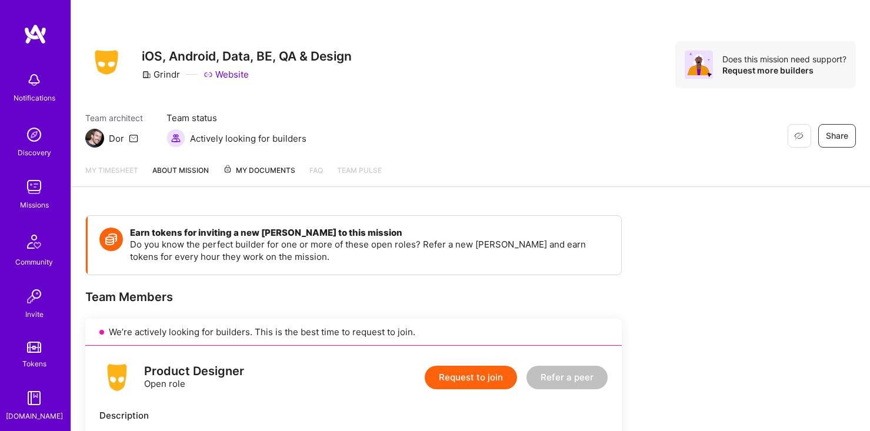
scroll to position [24, 0]
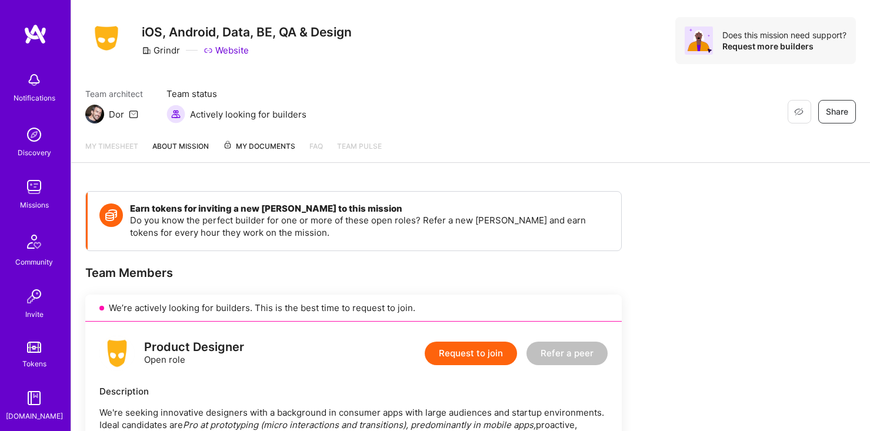
click at [194, 144] on link "About Mission" at bounding box center [180, 151] width 57 height 22
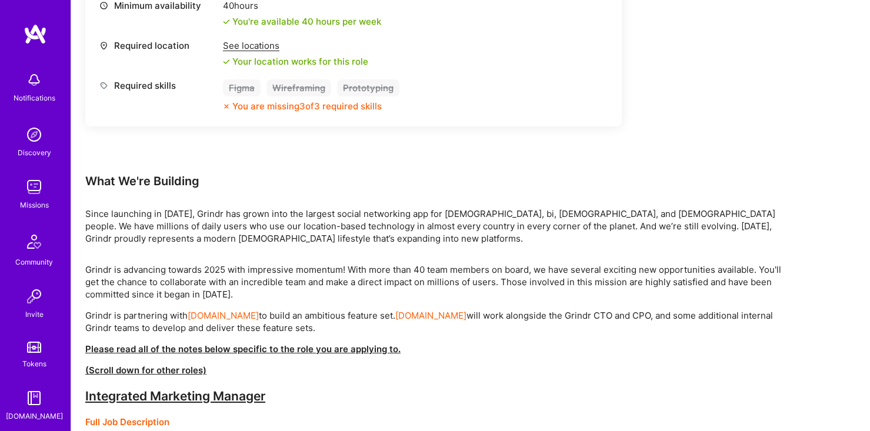
scroll to position [349, 0]
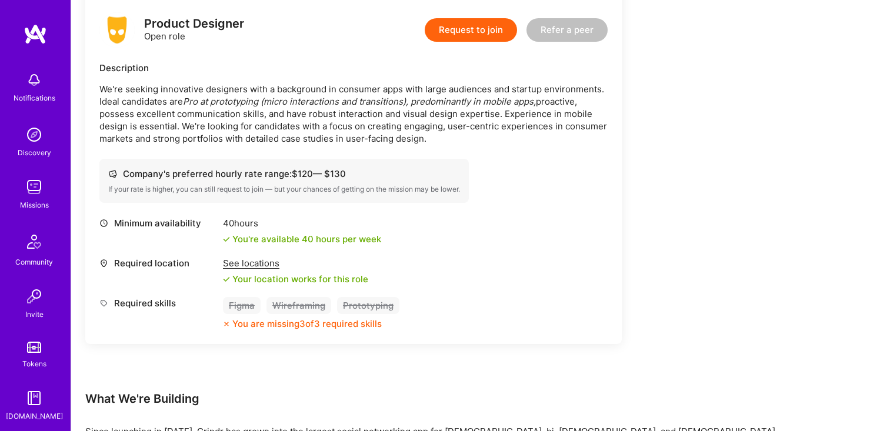
click at [31, 192] on img at bounding box center [34, 187] width 24 height 24
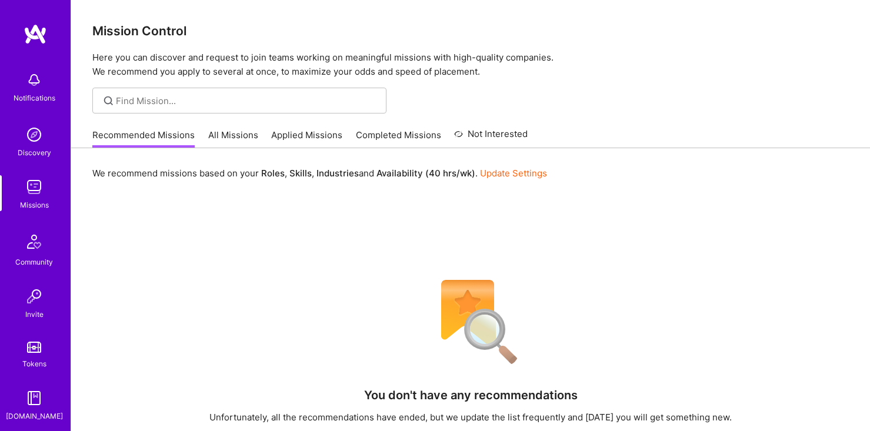
click at [292, 139] on link "Applied Missions" at bounding box center [306, 138] width 71 height 19
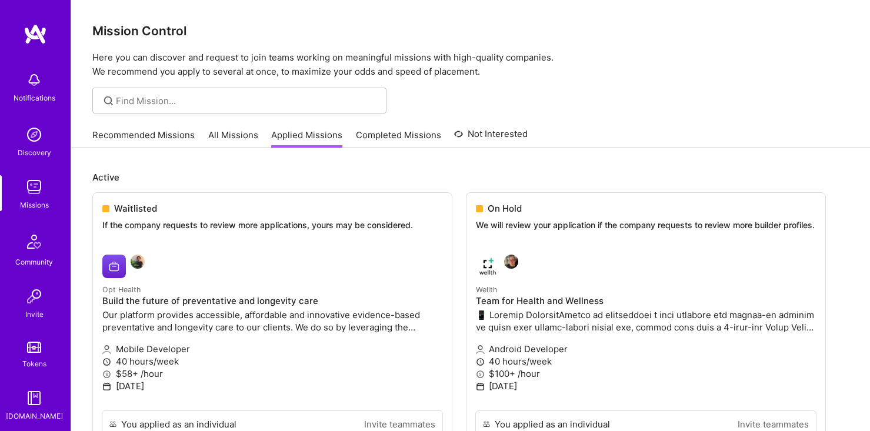
click at [239, 134] on link "All Missions" at bounding box center [233, 138] width 50 height 19
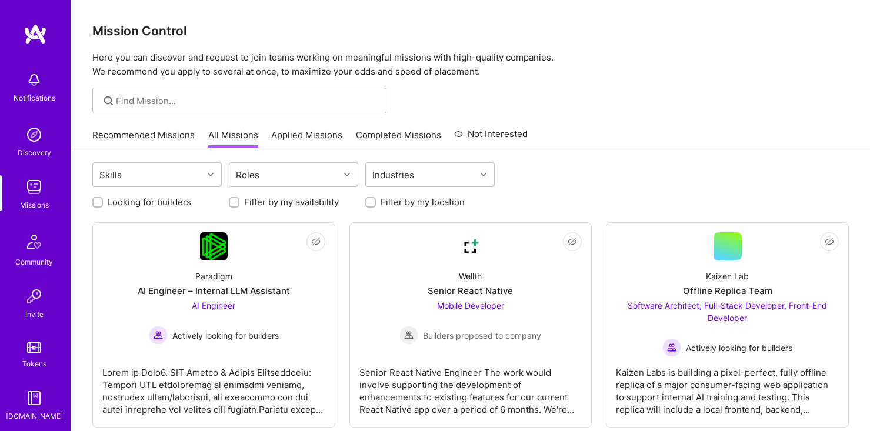
click at [377, 136] on link "Completed Missions" at bounding box center [398, 138] width 85 height 19
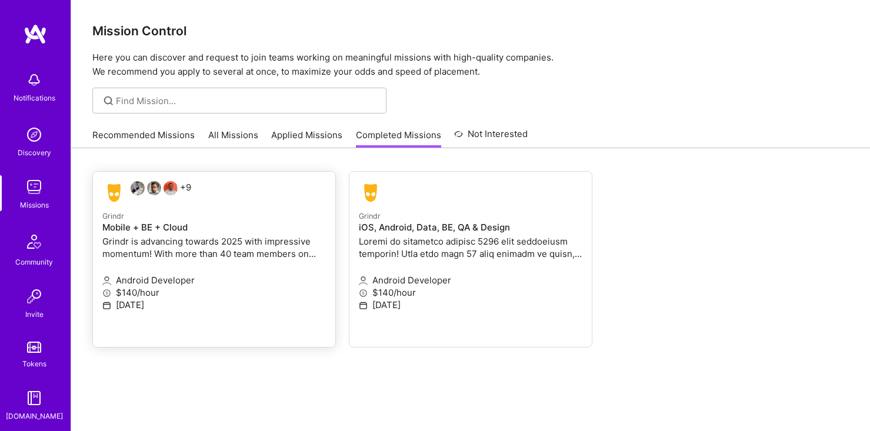
click at [181, 200] on div "+9" at bounding box center [146, 193] width 89 height 24
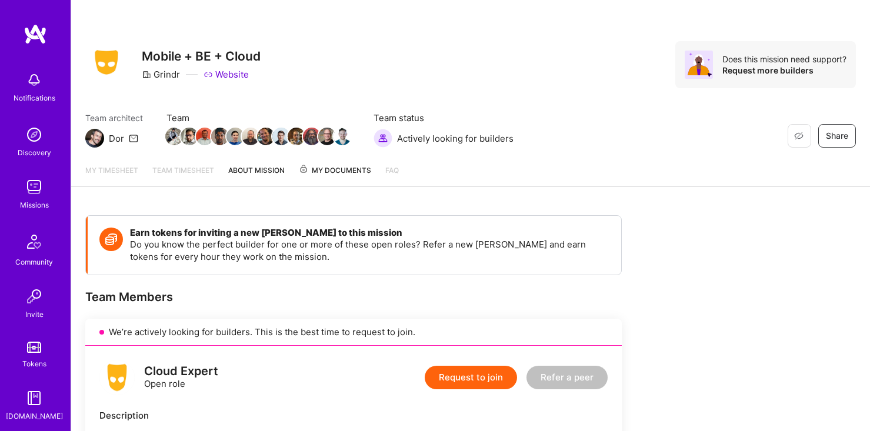
click at [259, 174] on link "About Mission" at bounding box center [256, 175] width 57 height 22
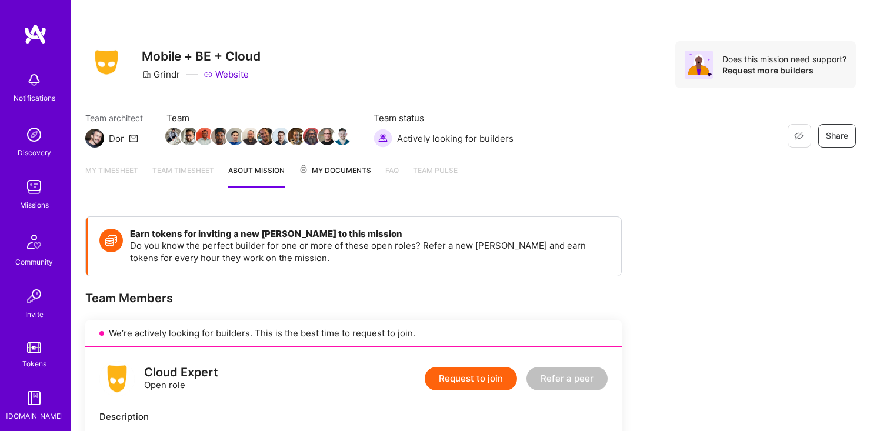
click at [321, 175] on span "My Documents" at bounding box center [335, 170] width 72 height 13
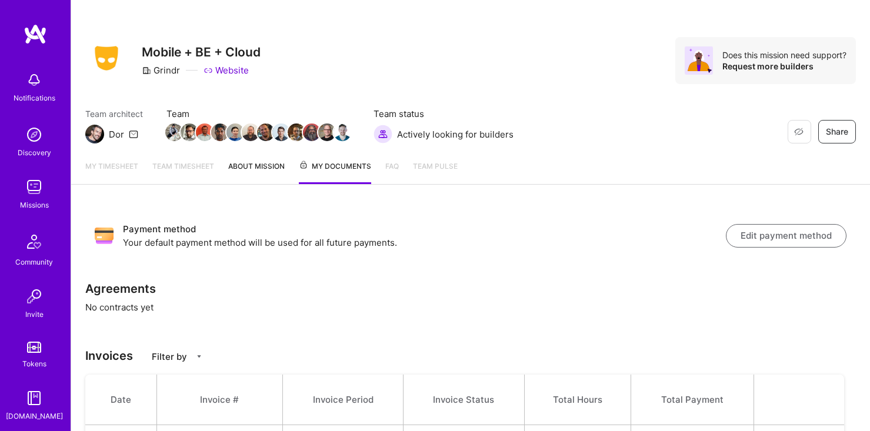
scroll to position [55, 0]
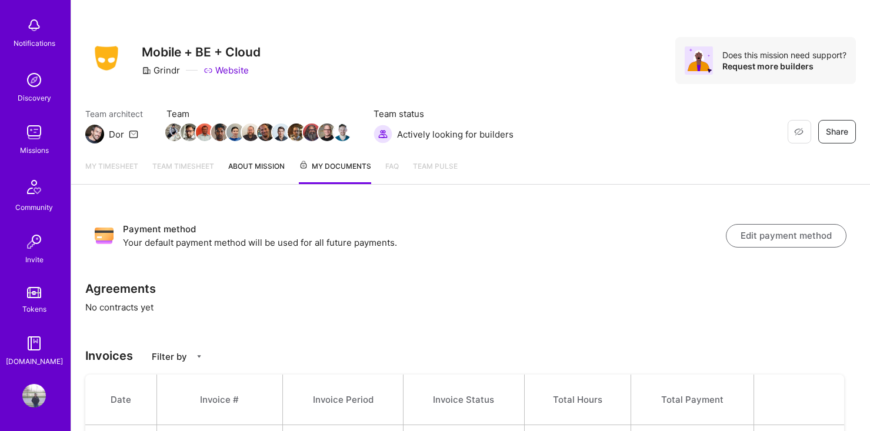
click at [41, 144] on div "Missions" at bounding box center [34, 150] width 29 height 12
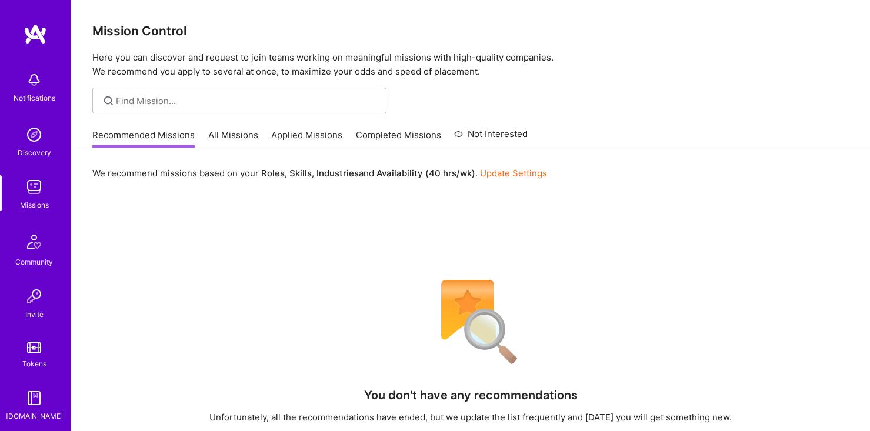
click at [241, 141] on link "All Missions" at bounding box center [233, 138] width 50 height 19
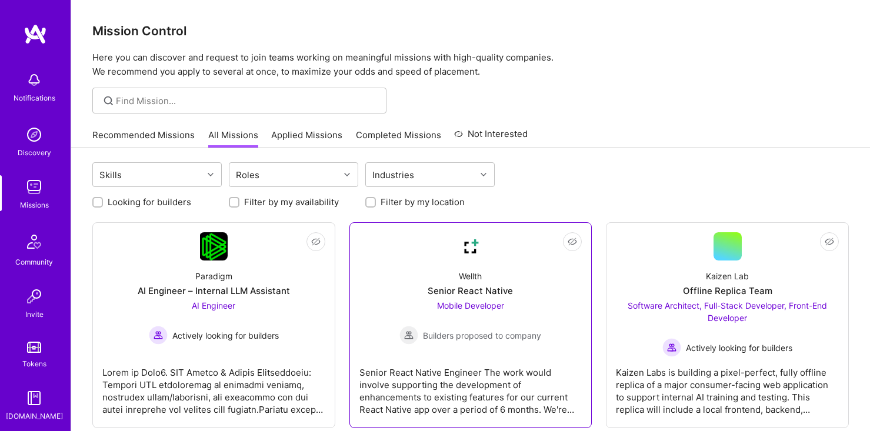
click at [498, 282] on div "Wellth Senior React Native Mobile Developer Builders proposed to company" at bounding box center [471, 303] width 223 height 84
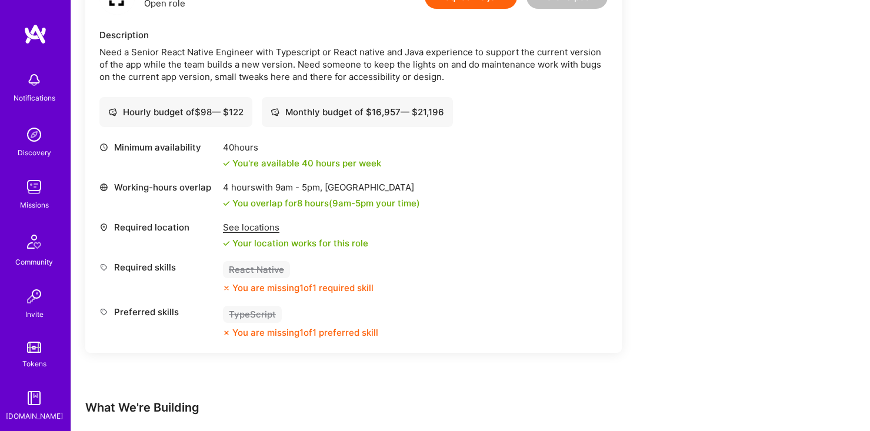
scroll to position [342, 0]
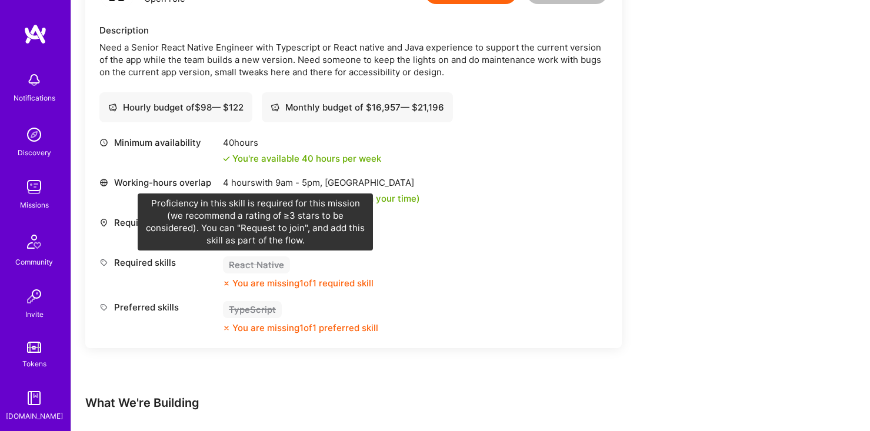
click at [255, 270] on div "React Native" at bounding box center [256, 265] width 67 height 17
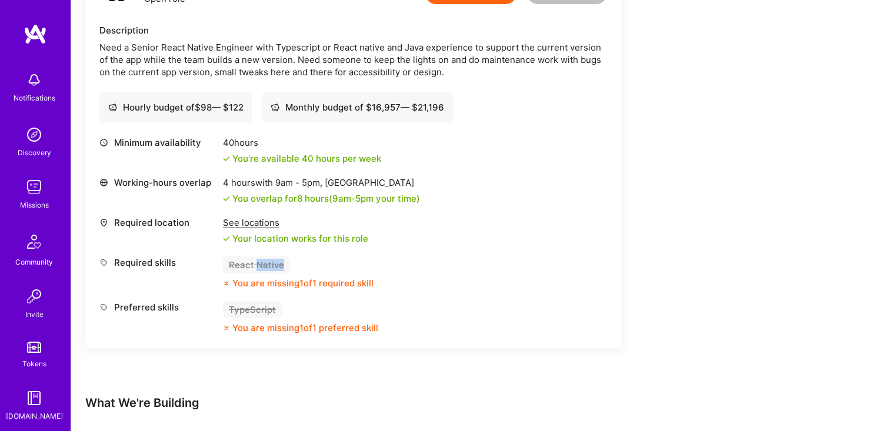
click at [255, 270] on div "React Native" at bounding box center [256, 265] width 67 height 17
click at [244, 260] on div "React Native" at bounding box center [256, 265] width 67 height 17
click at [261, 278] on div "You are missing 1 of 1 required skill" at bounding box center [302, 283] width 141 height 12
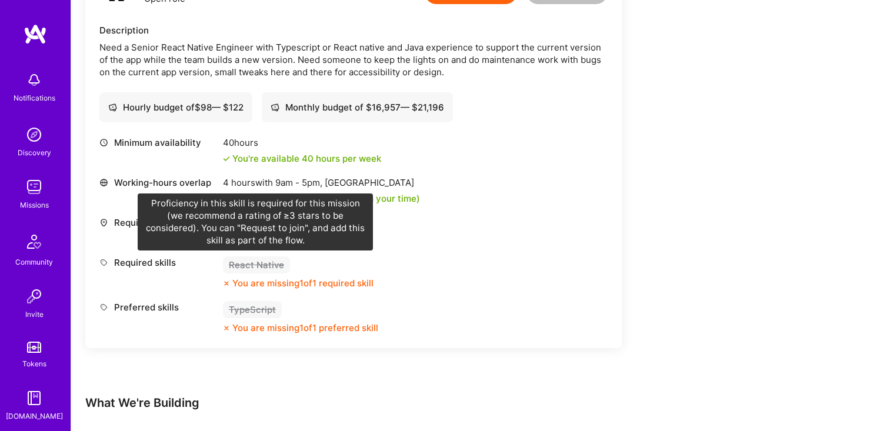
click at [257, 264] on div "React Native" at bounding box center [256, 265] width 67 height 17
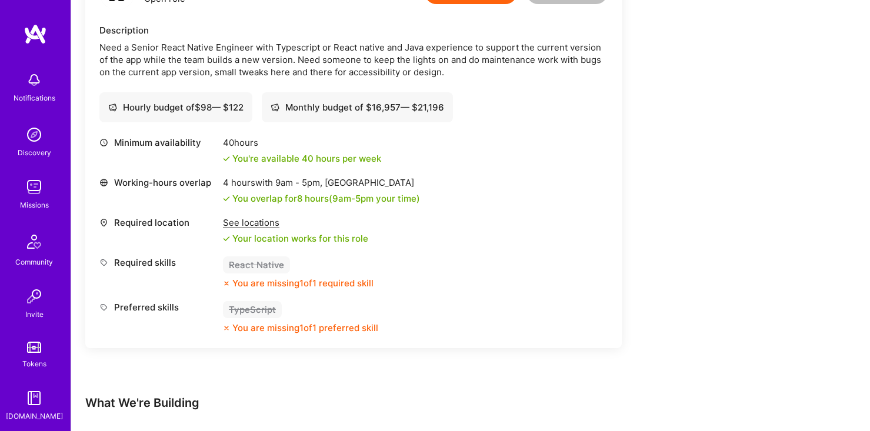
click at [257, 264] on div "React Native" at bounding box center [256, 265] width 67 height 17
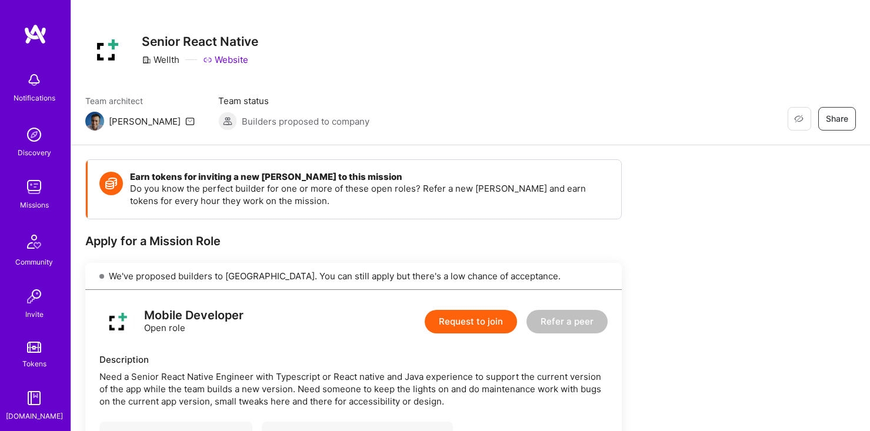
scroll to position [0, 0]
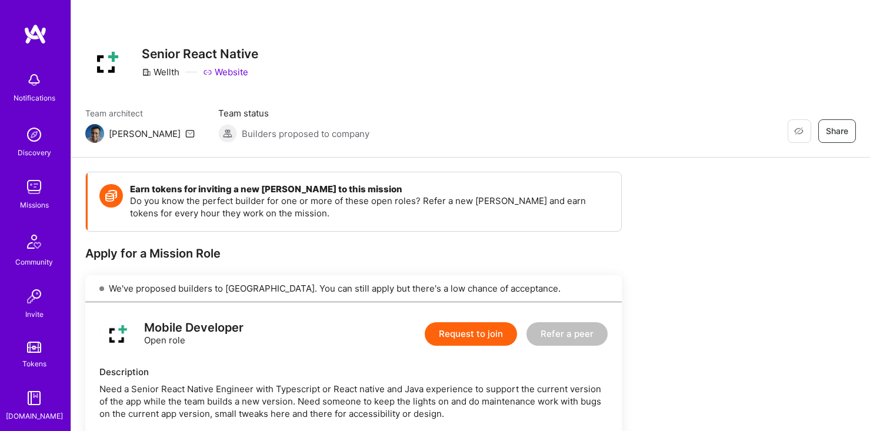
click at [32, 196] on img at bounding box center [34, 187] width 24 height 24
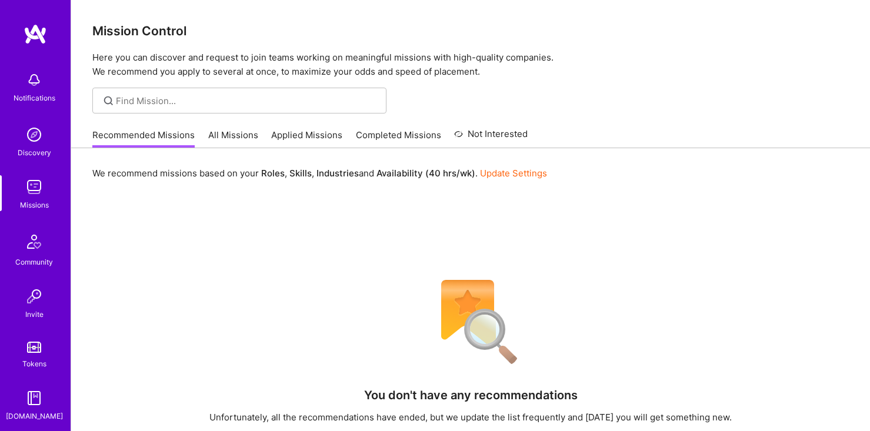
click at [218, 127] on div "Recommended Missions All Missions Applied Missions Completed Missions Not Inter…" at bounding box center [310, 134] width 436 height 25
click at [221, 134] on link "All Missions" at bounding box center [233, 138] width 50 height 19
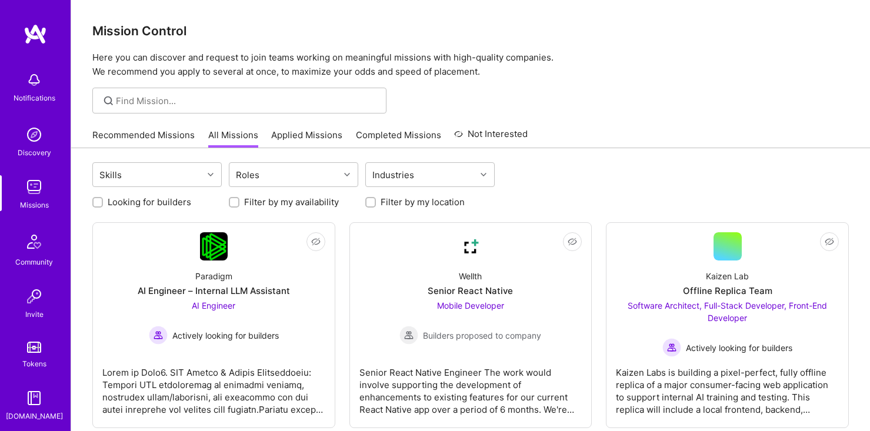
click at [25, 351] on link "Tokens" at bounding box center [34, 353] width 73 height 33
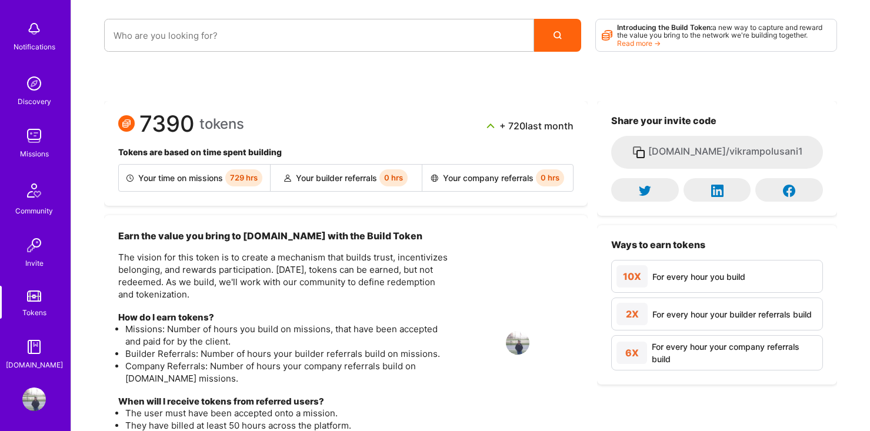
scroll to position [55, 0]
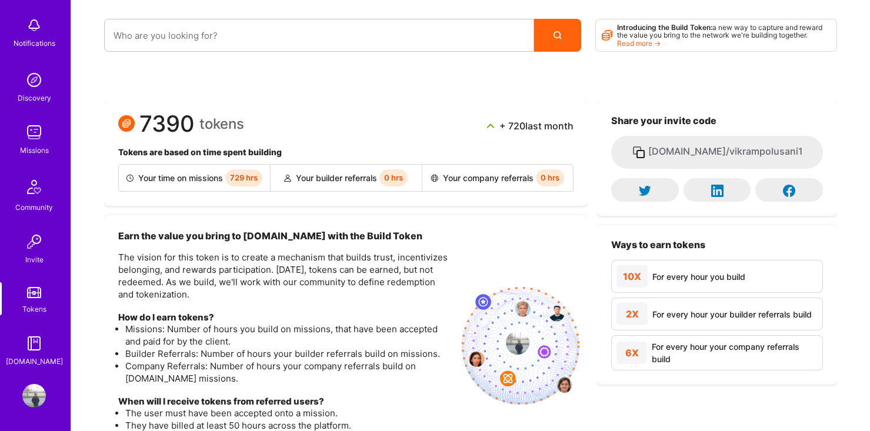
click at [46, 201] on div "Community" at bounding box center [34, 207] width 38 height 12
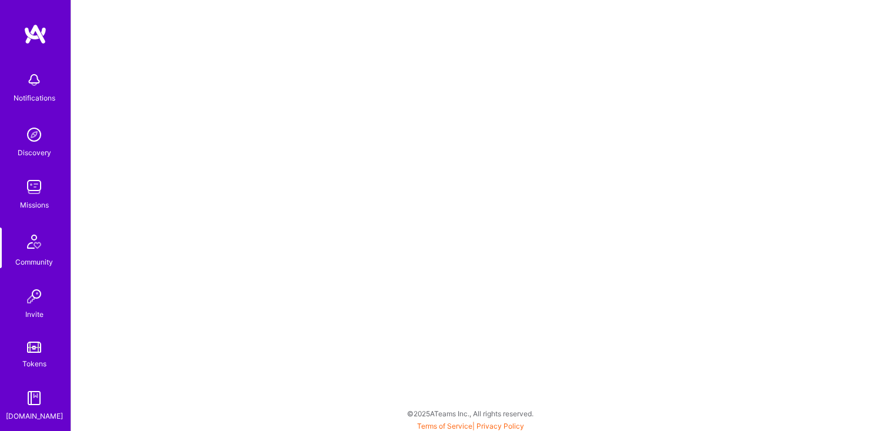
click at [38, 144] on img at bounding box center [34, 135] width 24 height 24
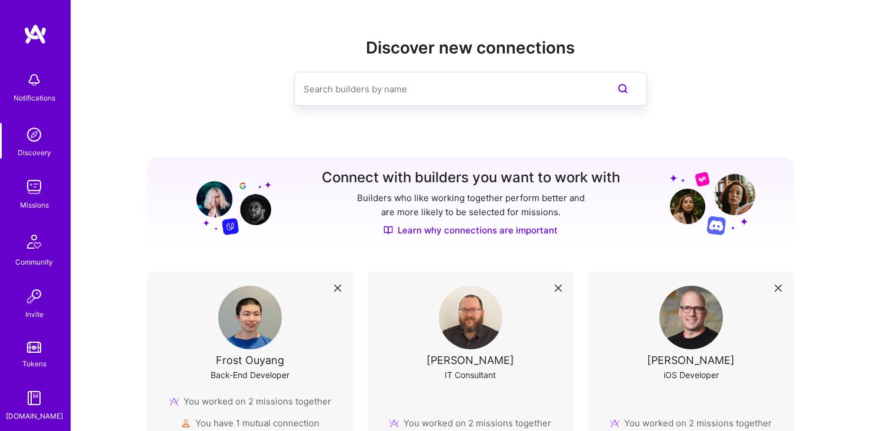
scroll to position [55, 0]
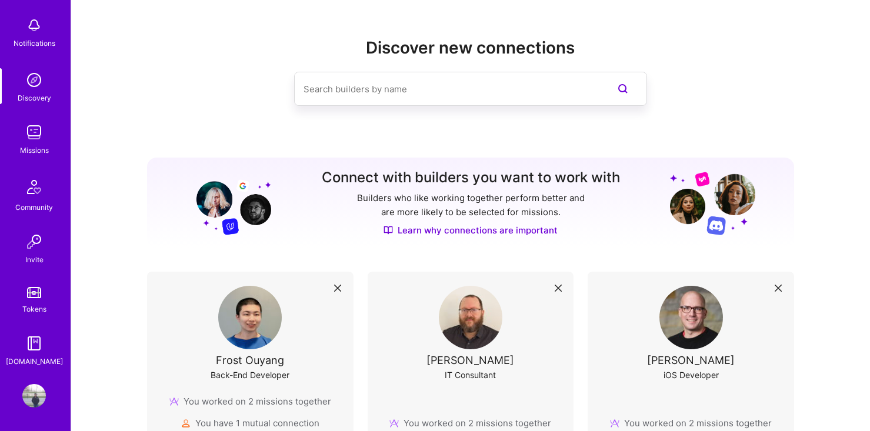
click at [34, 407] on img at bounding box center [34, 396] width 24 height 24
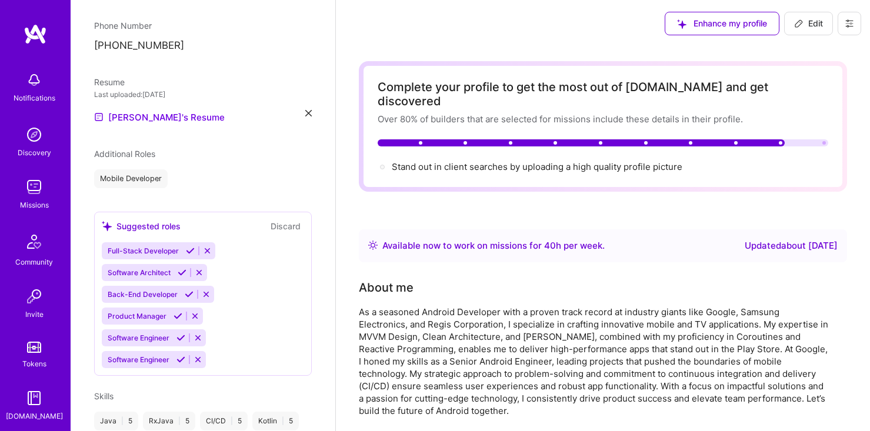
scroll to position [544, 0]
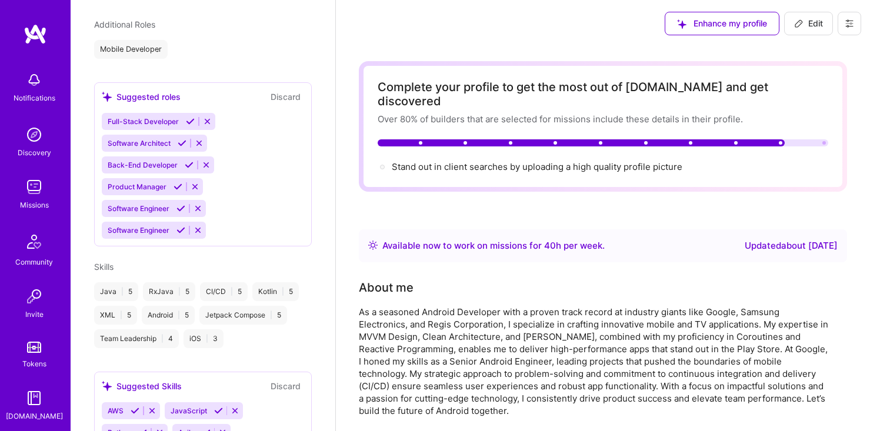
click at [234, 193] on div "Full-Stack Developer Software Architect Back-End Developer Product Manager Soft…" at bounding box center [203, 176] width 202 height 126
click at [211, 117] on button at bounding box center [208, 122] width 16 height 10
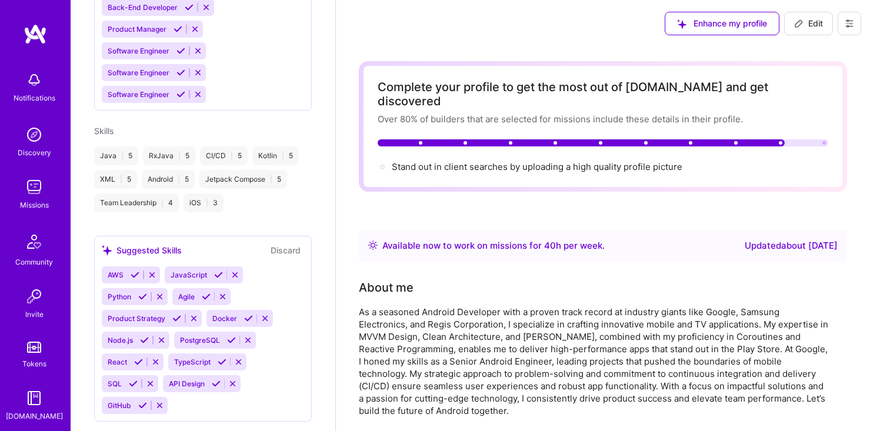
scroll to position [696, 0]
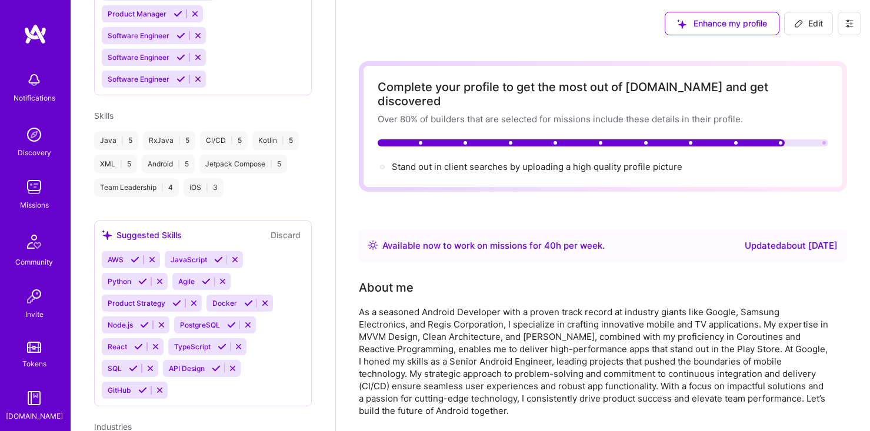
click at [107, 111] on span "Skills" at bounding box center [103, 116] width 19 height 10
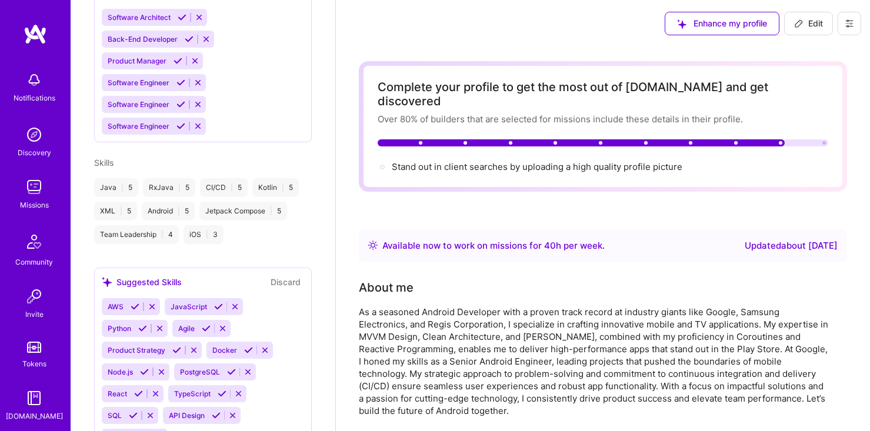
scroll to position [676, 0]
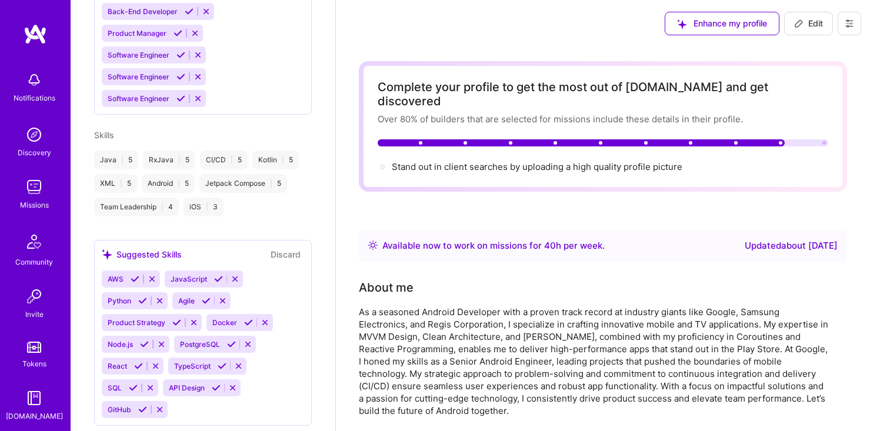
click at [200, 397] on div "AWS JavaScript Python Agile Product Strategy Docker Node.js PostgreSQL React Ty…" at bounding box center [203, 345] width 202 height 148
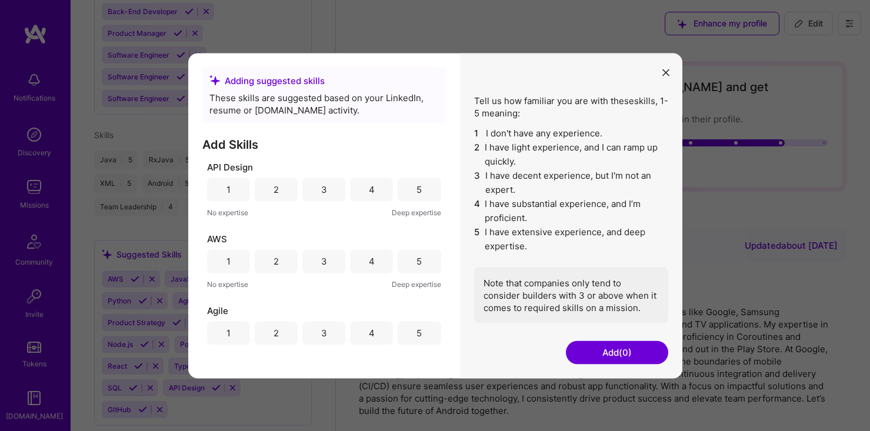
click at [669, 72] on icon "modal" at bounding box center [666, 72] width 7 height 7
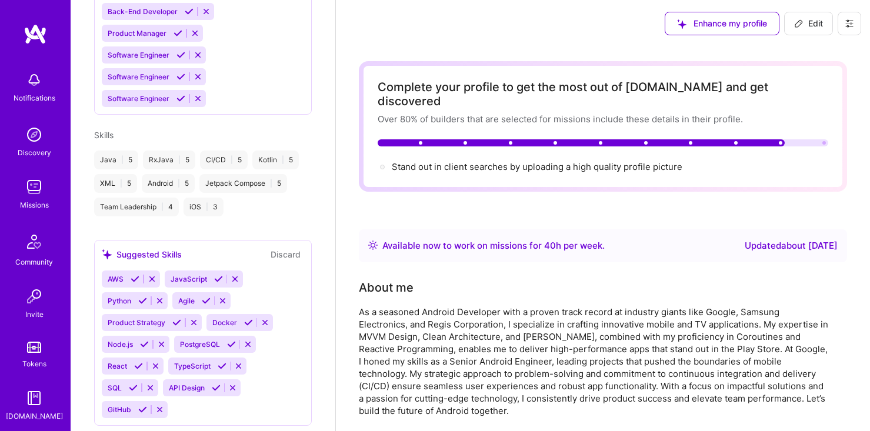
click at [185, 271] on div "JavaScript" at bounding box center [188, 279] width 46 height 17
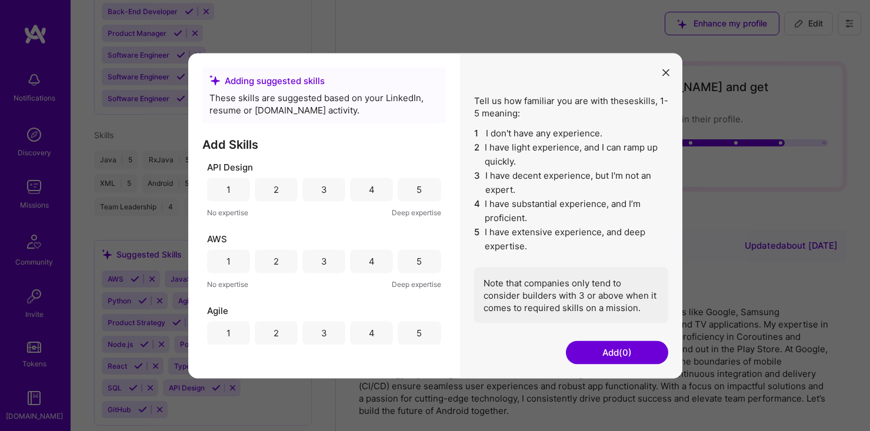
click at [667, 68] on button "modal" at bounding box center [666, 71] width 14 height 19
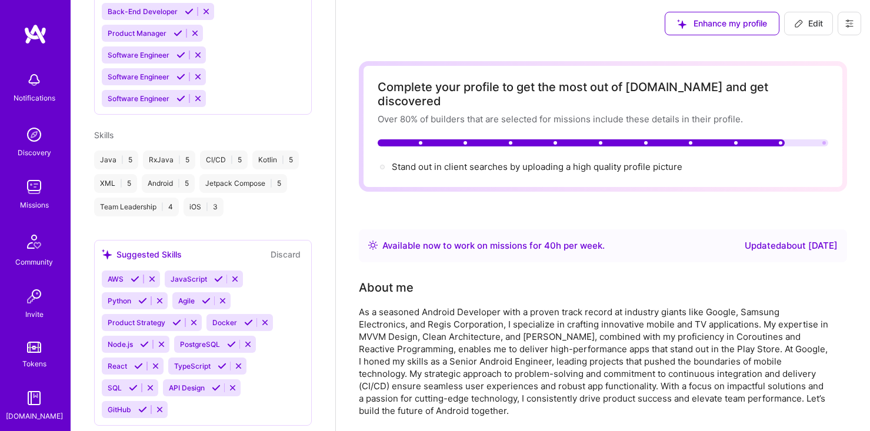
click at [204, 275] on span "JavaScript" at bounding box center [189, 279] width 36 height 9
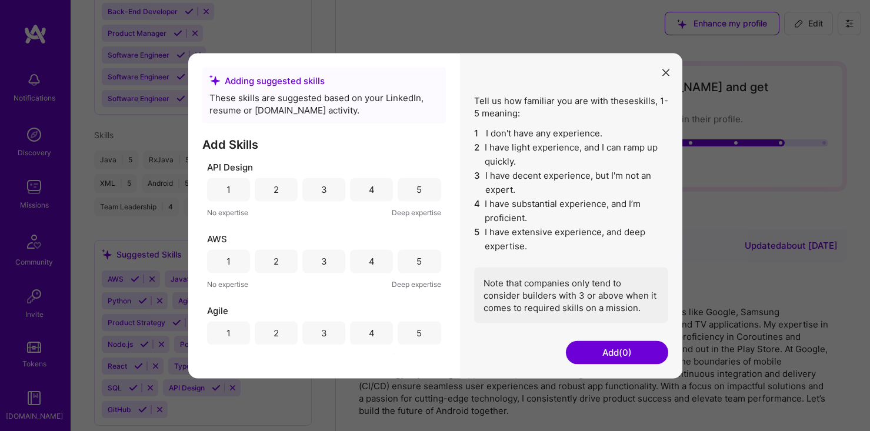
click at [665, 68] on button "modal" at bounding box center [666, 71] width 14 height 19
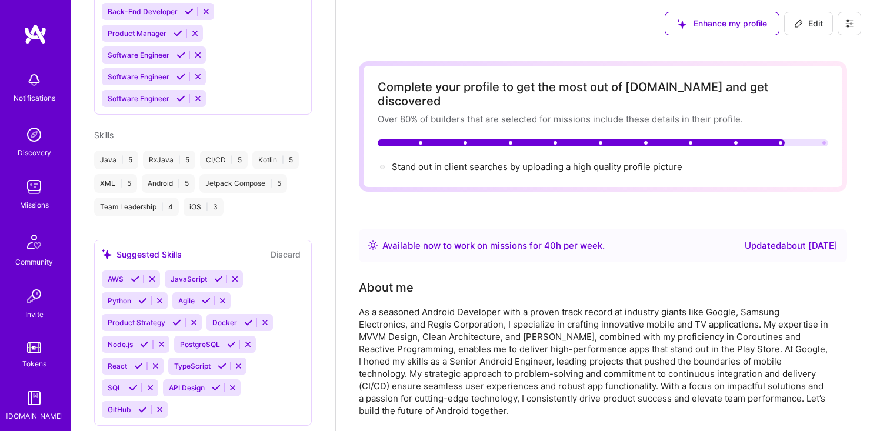
click at [221, 275] on icon at bounding box center [218, 279] width 9 height 9
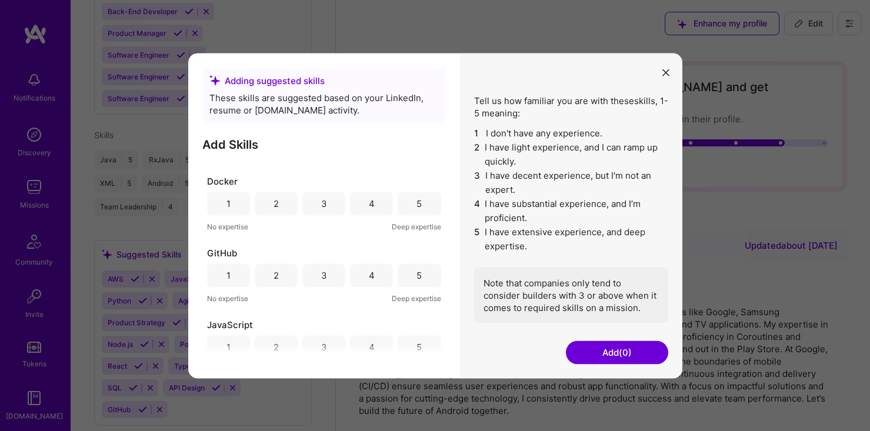
scroll to position [252, 0]
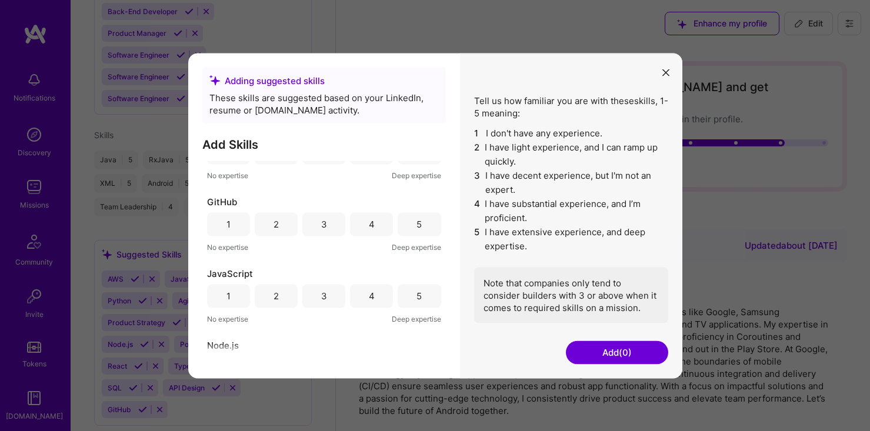
click at [417, 294] on div "5" at bounding box center [419, 296] width 5 height 12
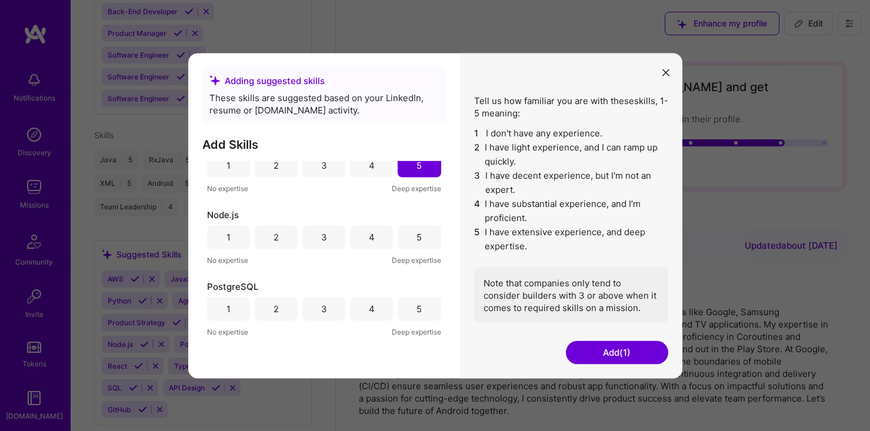
scroll to position [406, 0]
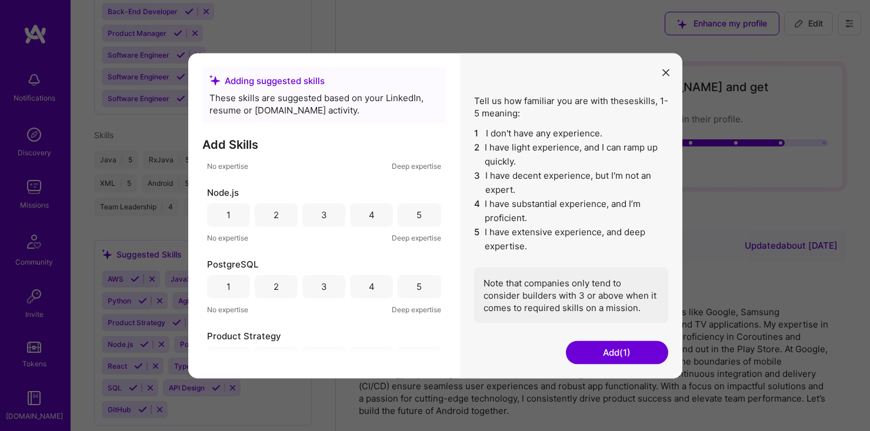
click at [376, 218] on div "4" at bounding box center [371, 215] width 43 height 24
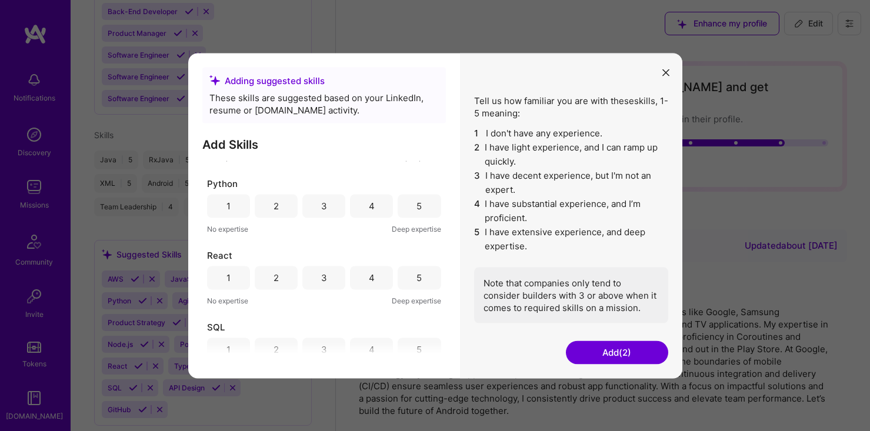
scroll to position [590, 0]
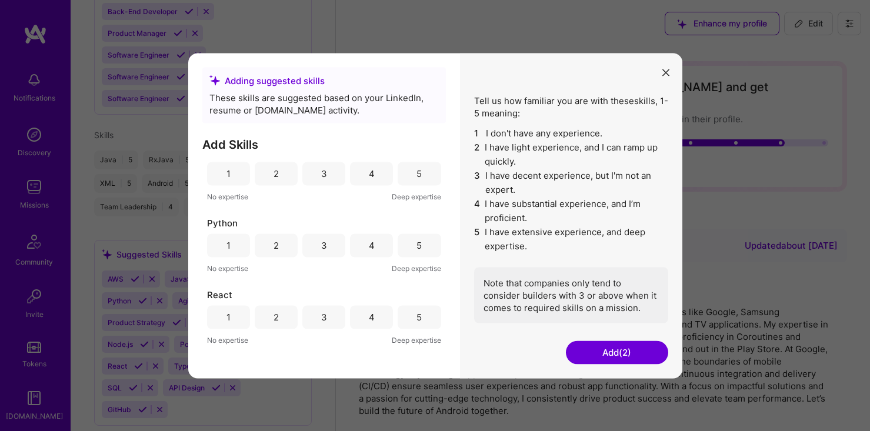
click at [330, 244] on div "3" at bounding box center [324, 246] width 43 height 24
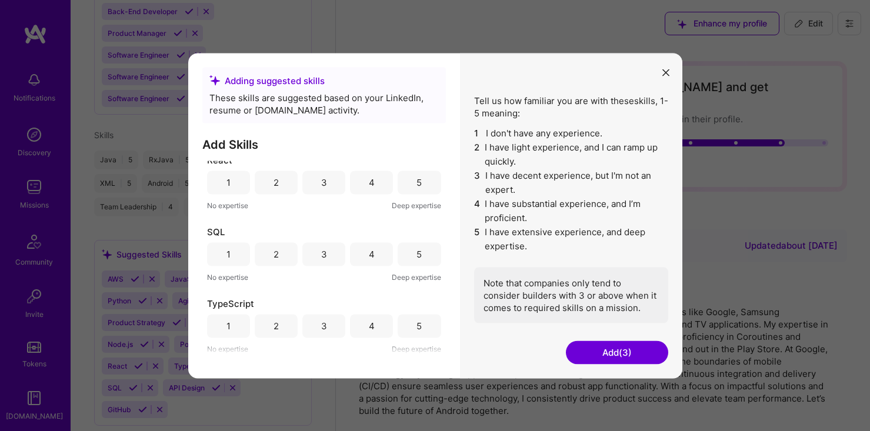
click at [369, 331] on div "4" at bounding box center [372, 326] width 6 height 12
click at [617, 361] on button "Add (4)" at bounding box center [617, 353] width 102 height 24
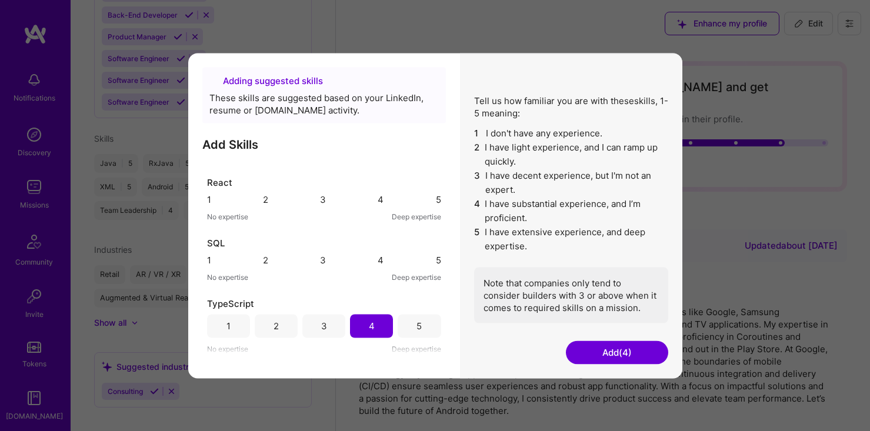
scroll to position [676, 0]
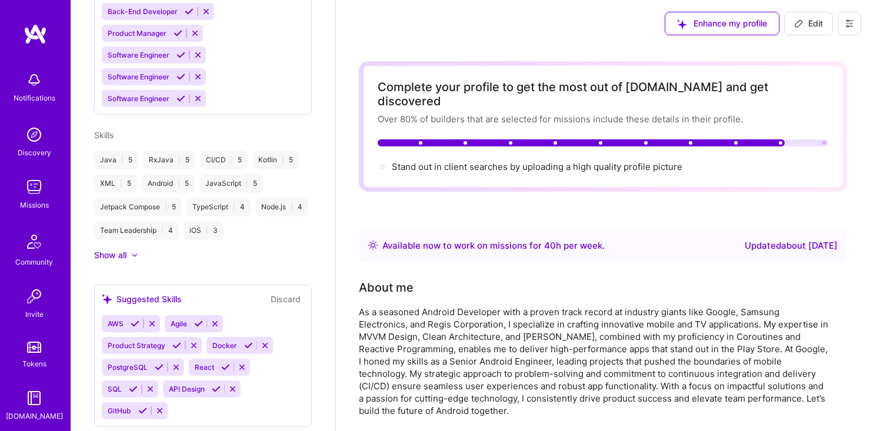
click at [124, 250] on div "Show all" at bounding box center [110, 256] width 32 height 12
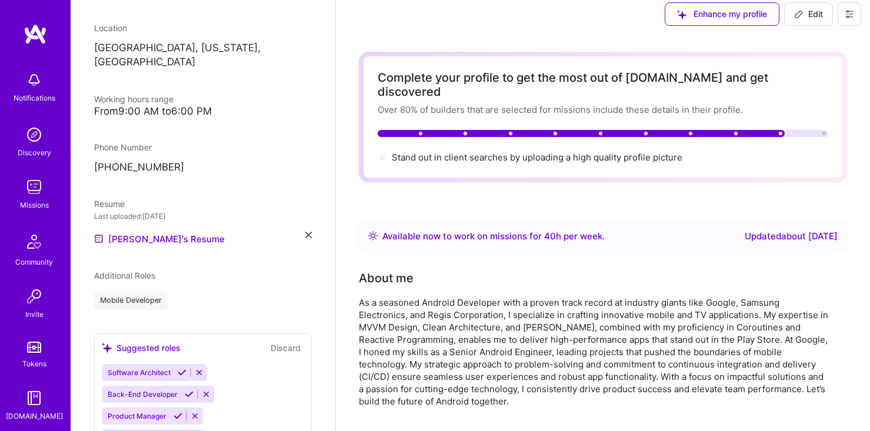
scroll to position [399, 0]
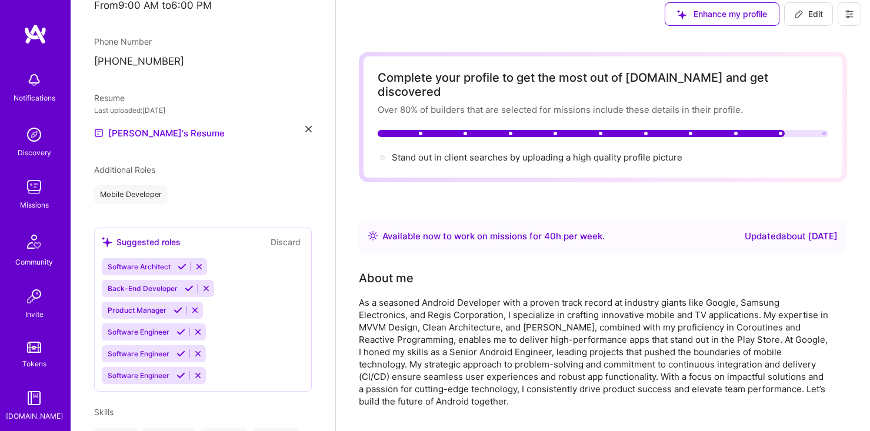
click at [209, 347] on div "Software Architect Back-End Developer Product Manager Software Engineer Softwar…" at bounding box center [203, 321] width 202 height 126
click at [201, 262] on icon at bounding box center [199, 266] width 9 height 9
click at [205, 262] on icon at bounding box center [206, 266] width 9 height 9
click at [198, 262] on icon at bounding box center [195, 266] width 9 height 9
click at [198, 262] on icon at bounding box center [198, 266] width 9 height 9
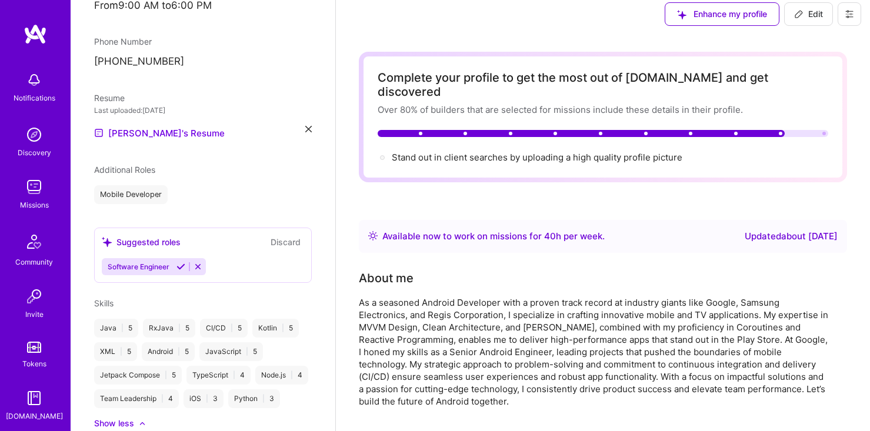
click at [200, 262] on icon at bounding box center [198, 266] width 9 height 9
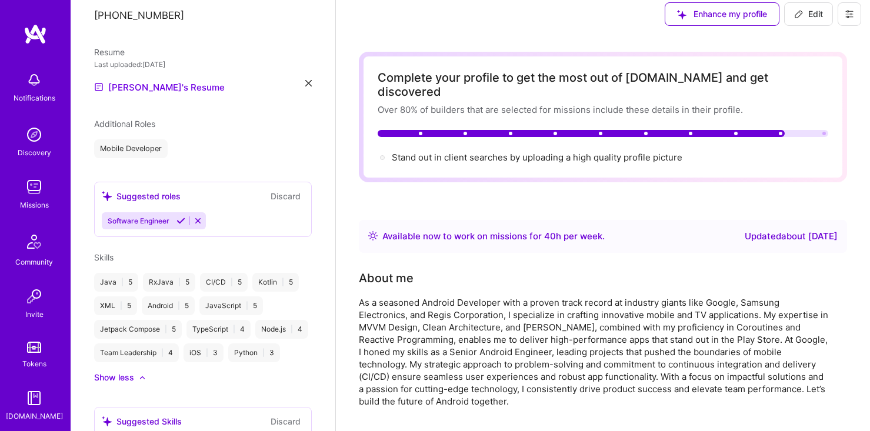
scroll to position [446, 0]
click at [201, 215] on button at bounding box center [198, 220] width 16 height 10
click at [235, 188] on div "Suggested roles Discard" at bounding box center [203, 195] width 202 height 14
click at [190, 188] on div "Suggested roles Discard" at bounding box center [203, 195] width 202 height 14
click at [154, 123] on div "Additional Roles Mobile Developer" at bounding box center [203, 137] width 218 height 41
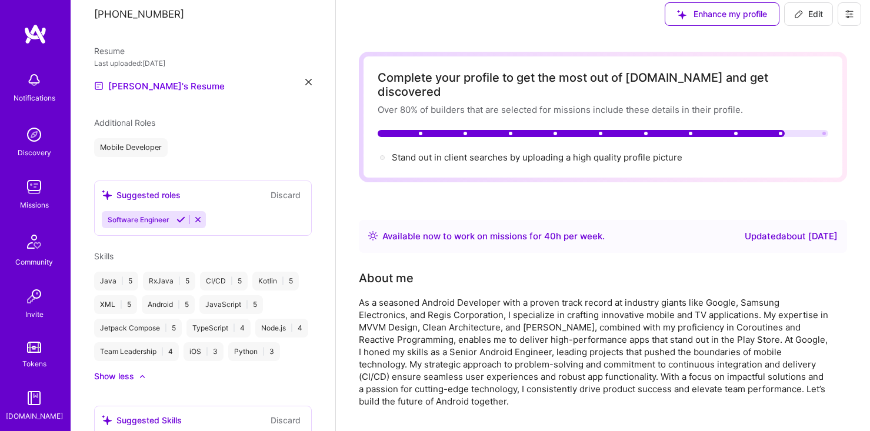
click at [155, 117] on div "Additional Roles" at bounding box center [124, 123] width 61 height 12
click at [155, 118] on span "Additional Roles" at bounding box center [124, 123] width 61 height 10
click at [181, 215] on icon at bounding box center [181, 219] width 9 height 9
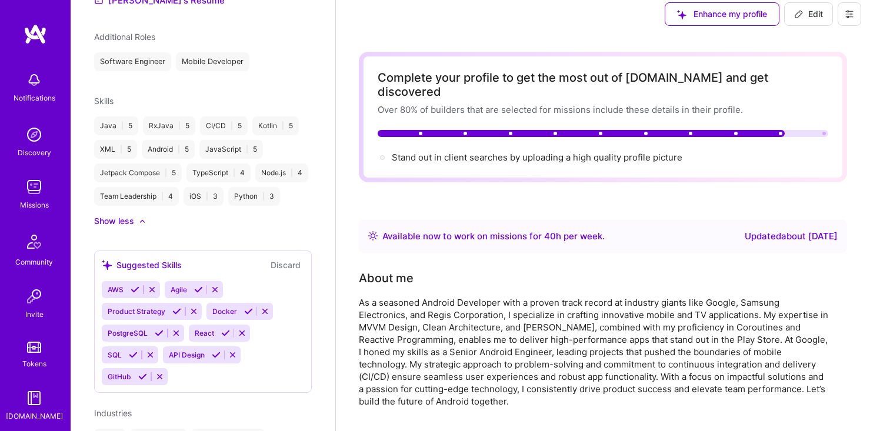
scroll to position [556, 0]
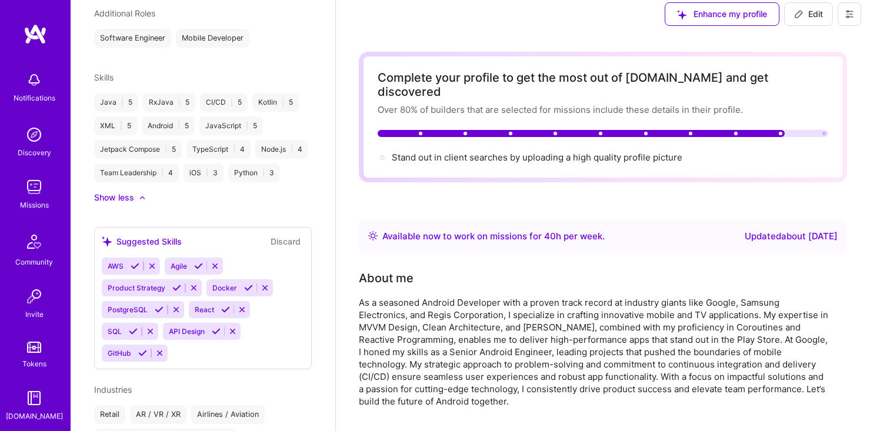
click at [201, 305] on span "React" at bounding box center [204, 309] width 19 height 9
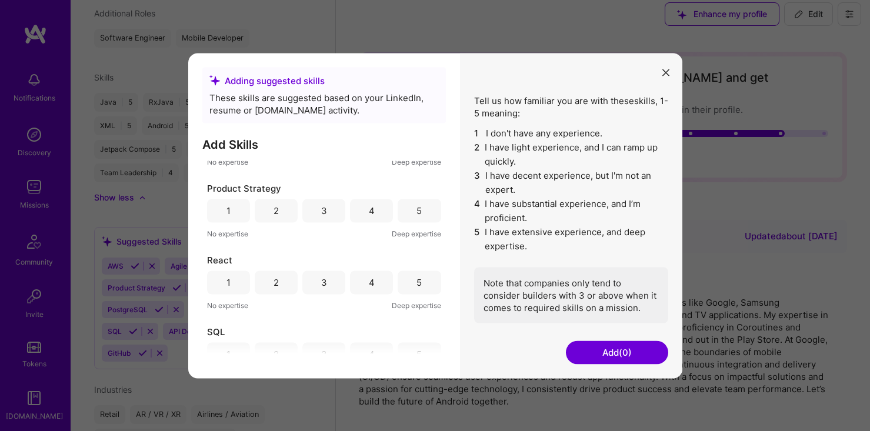
scroll to position [438, 0]
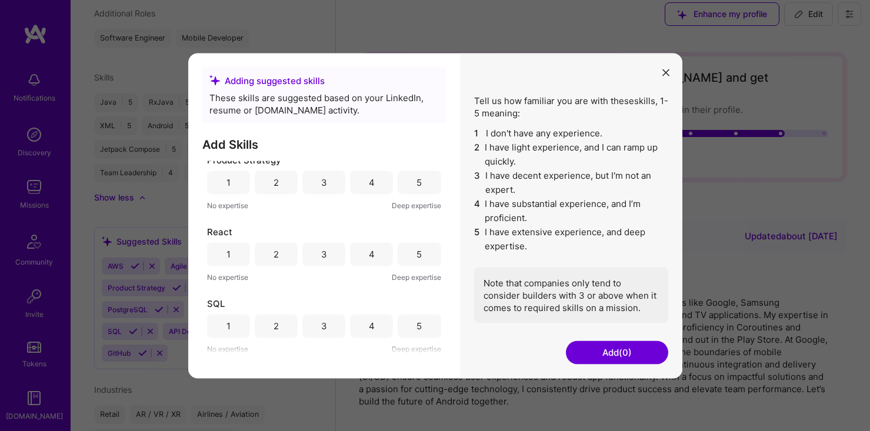
click at [661, 71] on button "modal" at bounding box center [666, 71] width 14 height 19
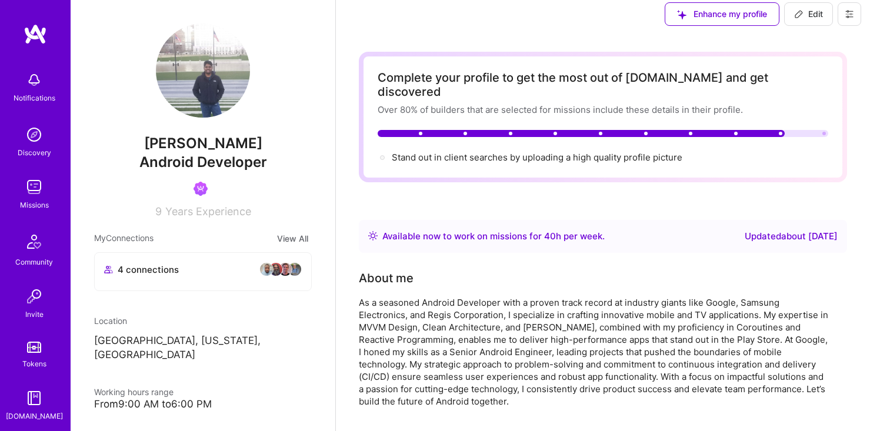
scroll to position [8, 0]
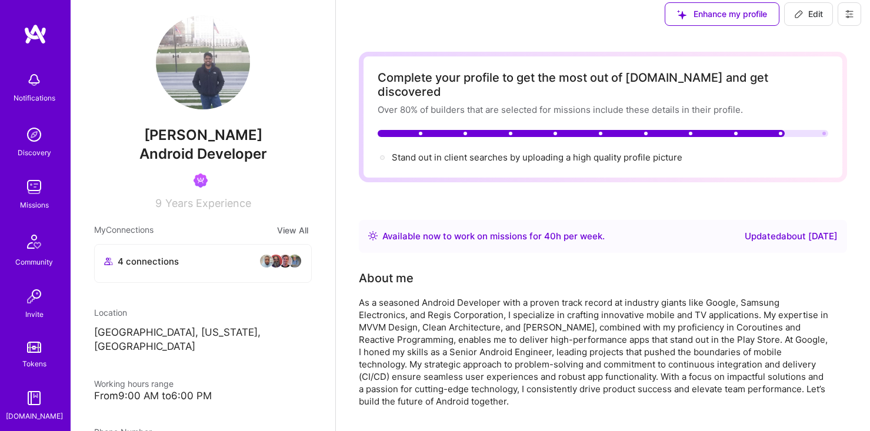
click at [819, 13] on span "Edit" at bounding box center [809, 14] width 29 height 12
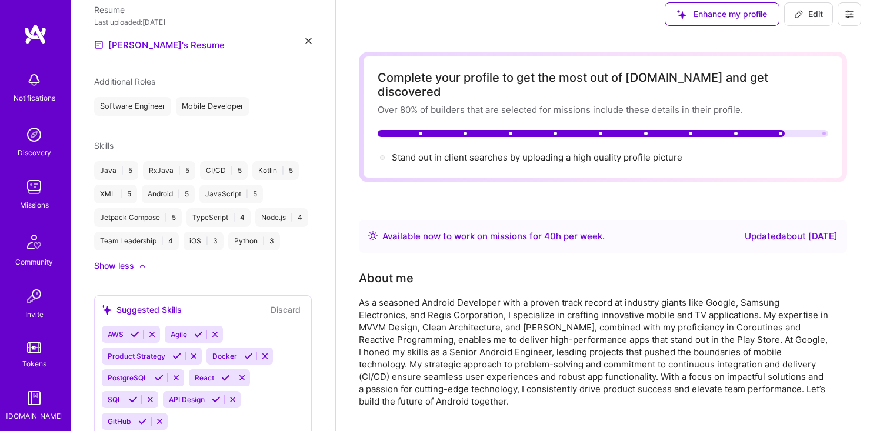
select select "US"
select select "Right Now"
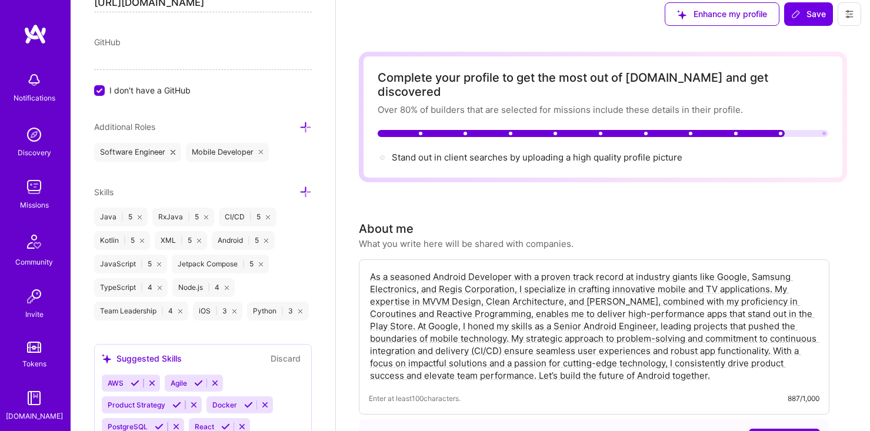
scroll to position [729, 0]
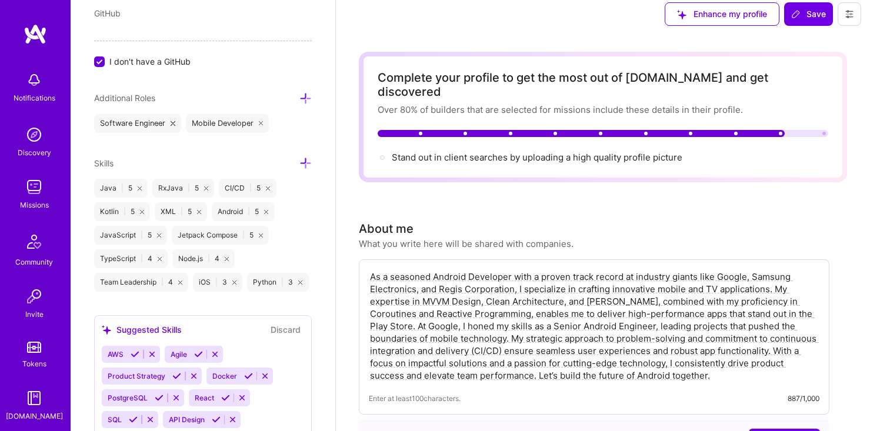
click at [302, 94] on icon at bounding box center [306, 98] width 12 height 12
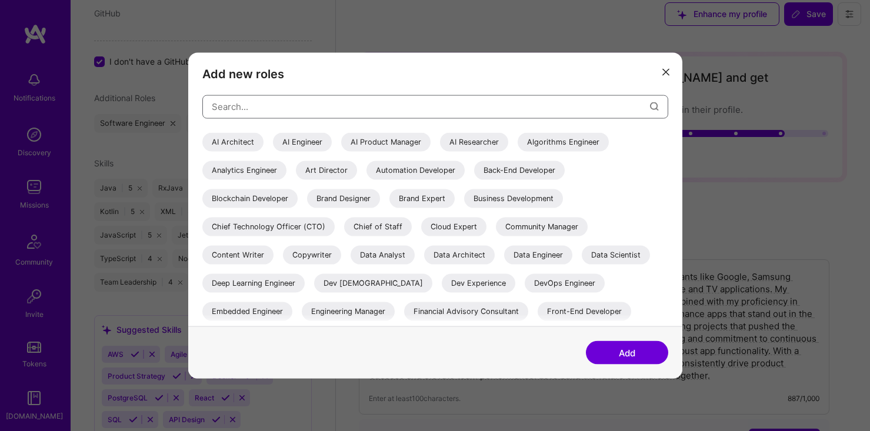
click at [298, 119] on input "modal" at bounding box center [431, 107] width 438 height 30
click at [300, 102] on input "modal" at bounding box center [431, 107] width 438 height 30
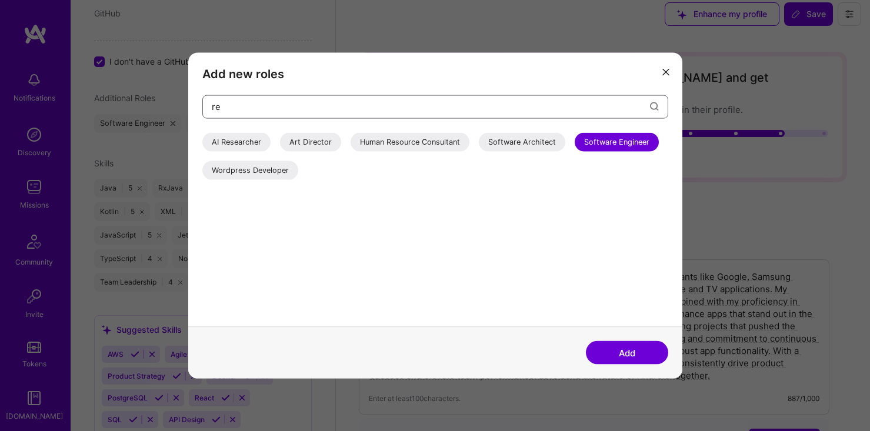
type input "r"
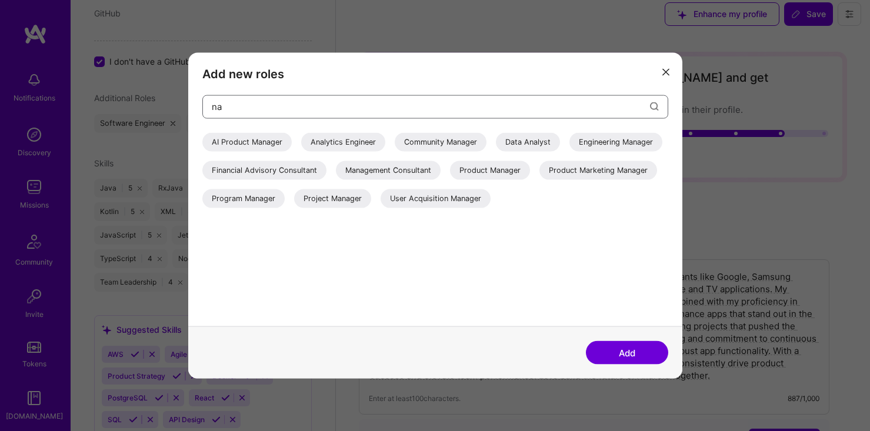
type input "n"
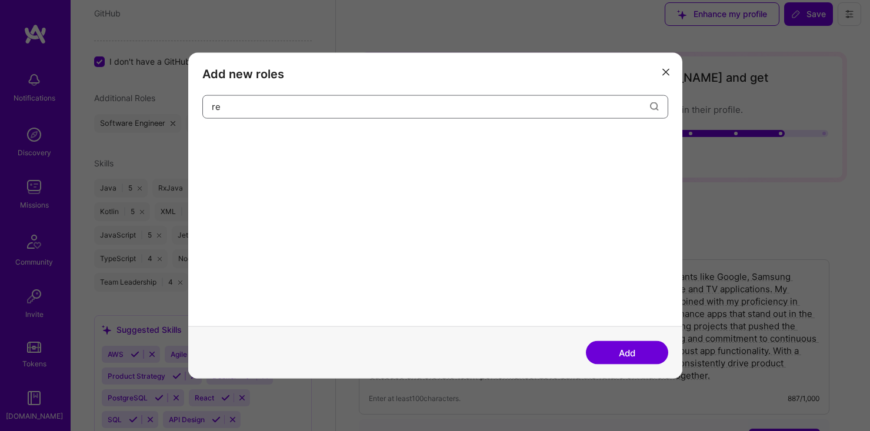
type input "r"
type input "android developer"
click at [614, 354] on button "Add" at bounding box center [627, 353] width 82 height 24
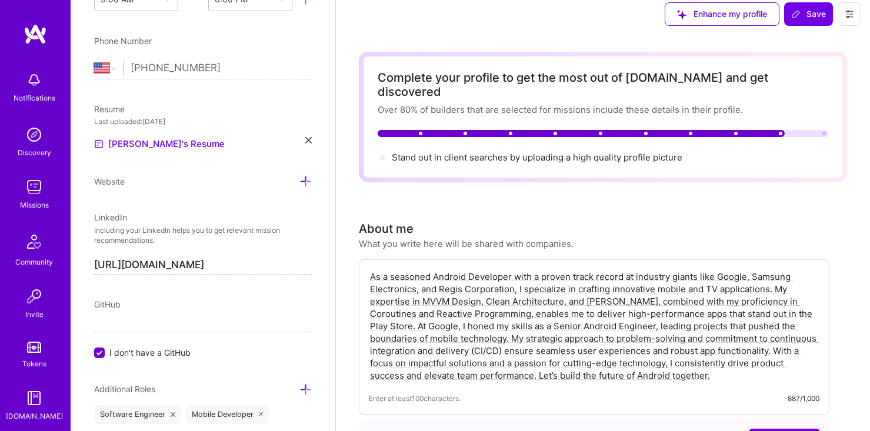
scroll to position [623, 0]
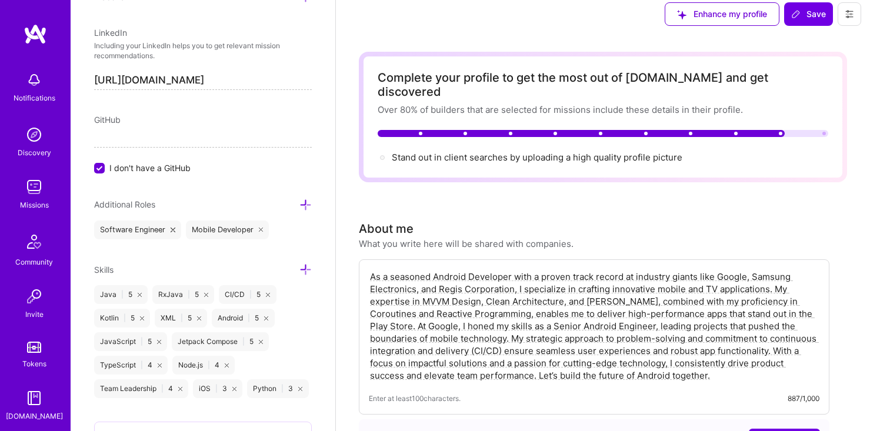
click at [307, 204] on icon at bounding box center [306, 205] width 12 height 12
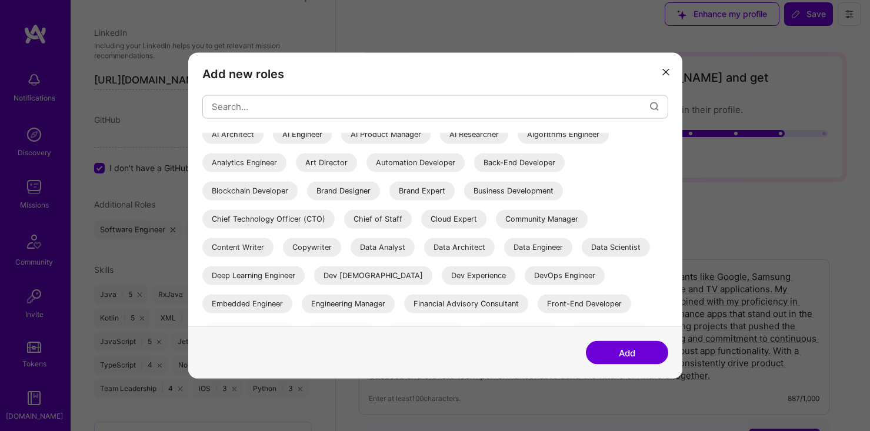
scroll to position [0, 0]
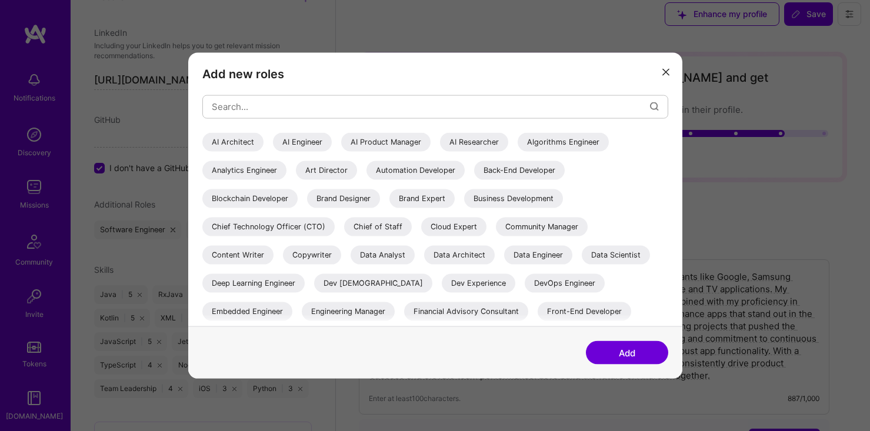
click at [637, 355] on button "Add" at bounding box center [627, 353] width 82 height 24
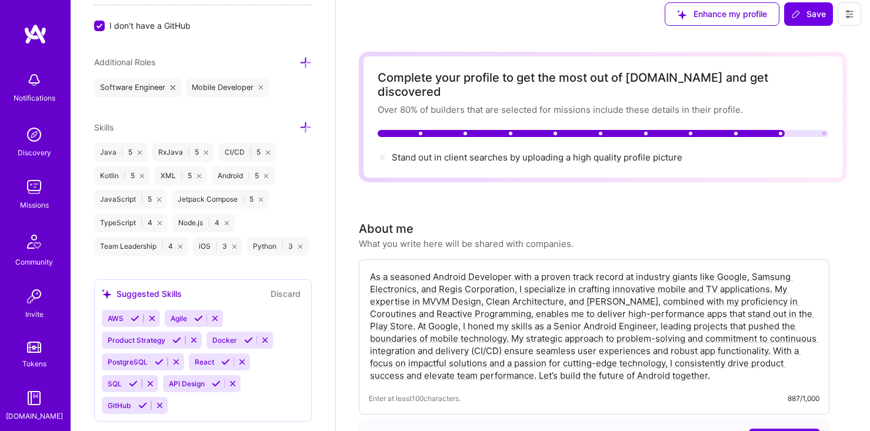
scroll to position [796, 0]
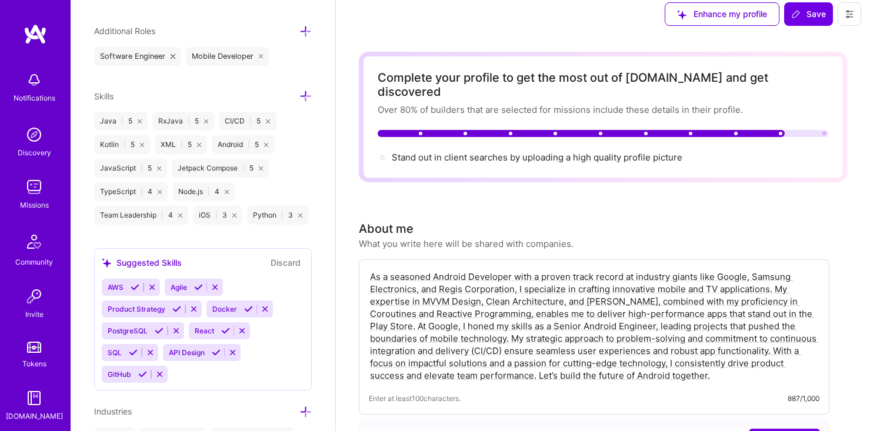
click at [40, 181] on img at bounding box center [34, 187] width 24 height 24
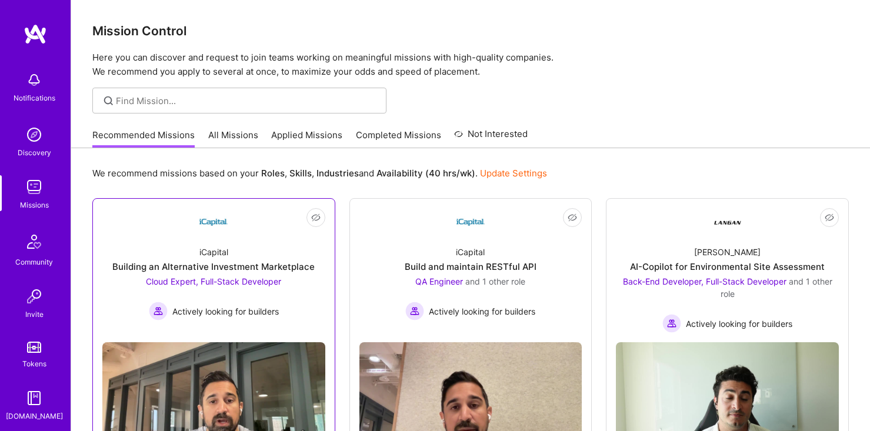
click at [236, 238] on div "iCapital Building an Alternative Investment Marketplace Cloud Expert, Full-Stac…" at bounding box center [213, 279] width 223 height 84
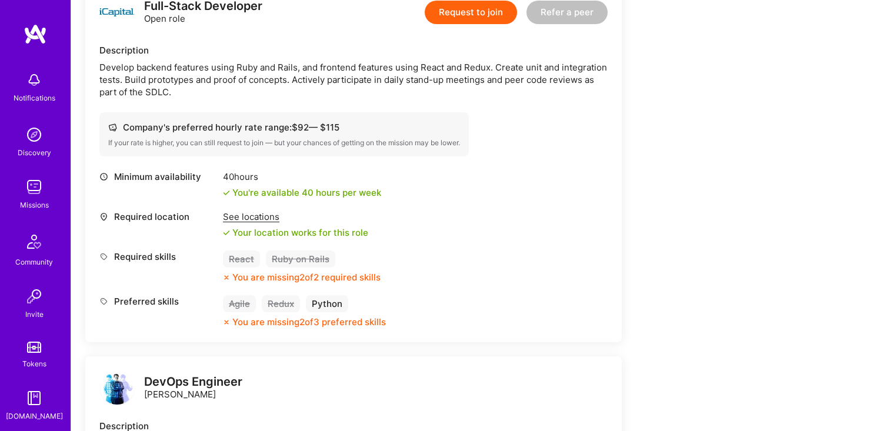
scroll to position [792, 0]
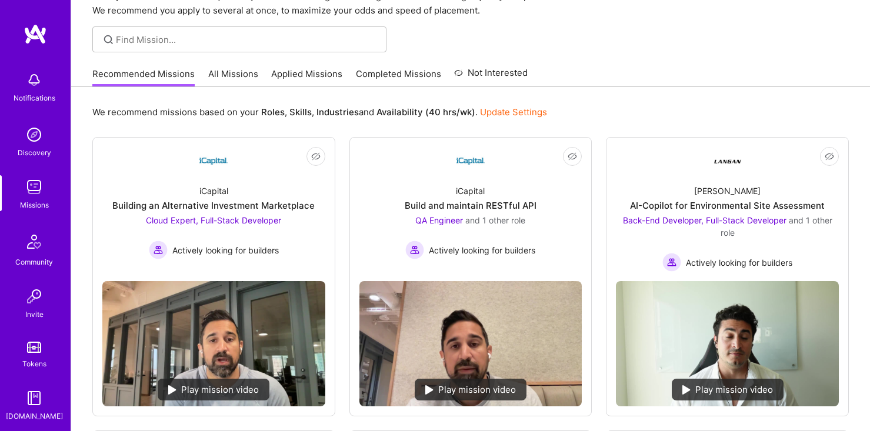
scroll to position [55, 0]
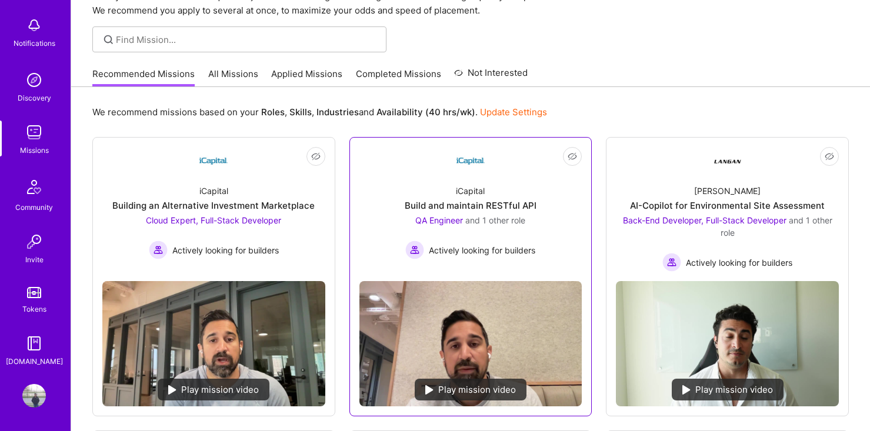
click at [441, 158] on link "Not Interested iCapital Build and maintain RESTful API QA Engineer and 1 other …" at bounding box center [471, 209] width 223 height 125
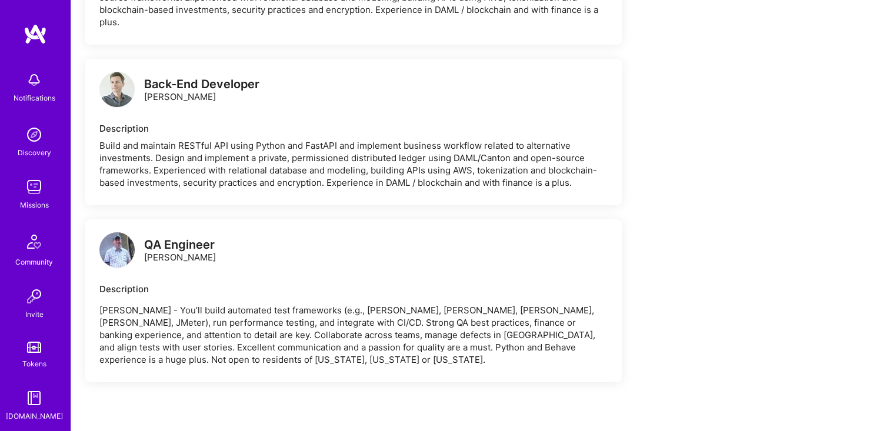
scroll to position [1268, 0]
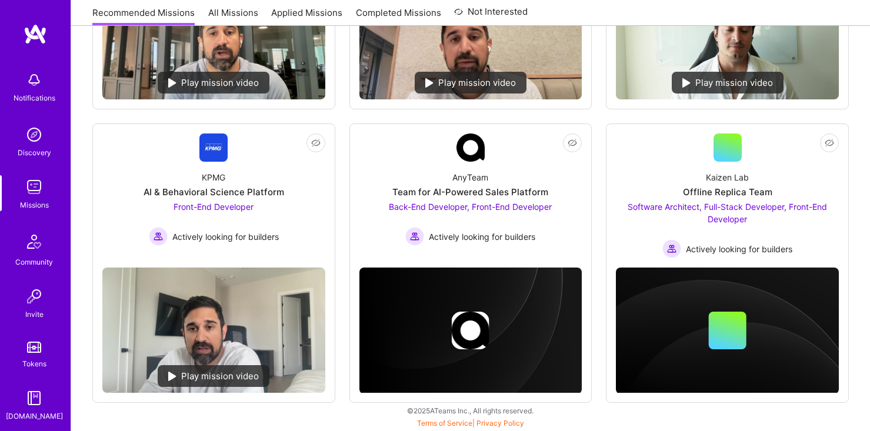
scroll to position [61, 0]
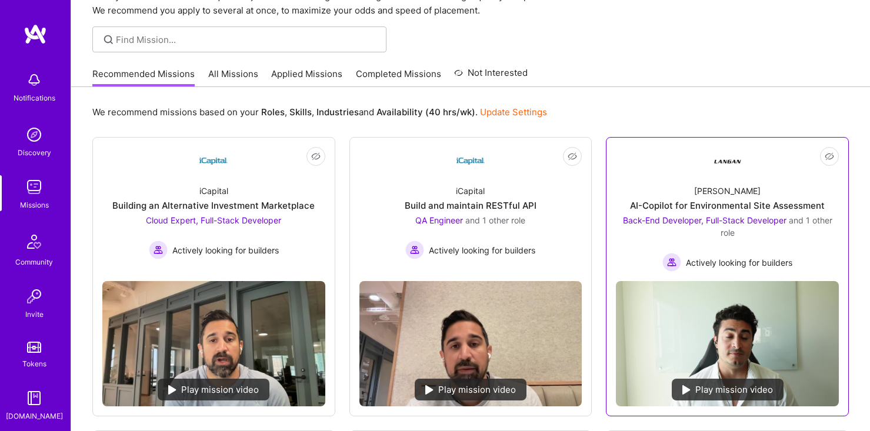
click at [694, 161] on link "Not Interested Langan AI-Copilot for Environmental Site Assessment Back-End Dev…" at bounding box center [727, 209] width 223 height 125
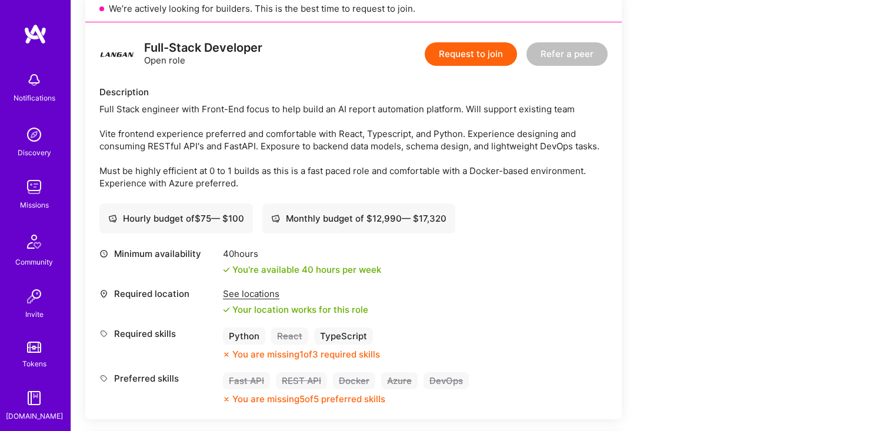
scroll to position [716, 0]
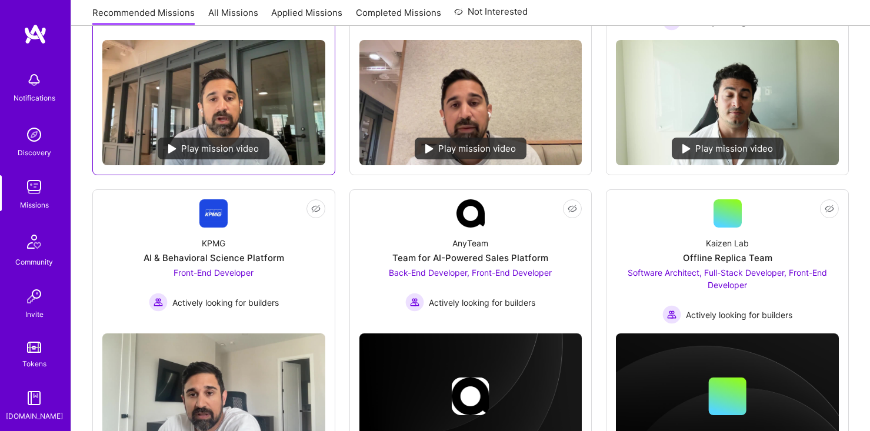
scroll to position [338, 0]
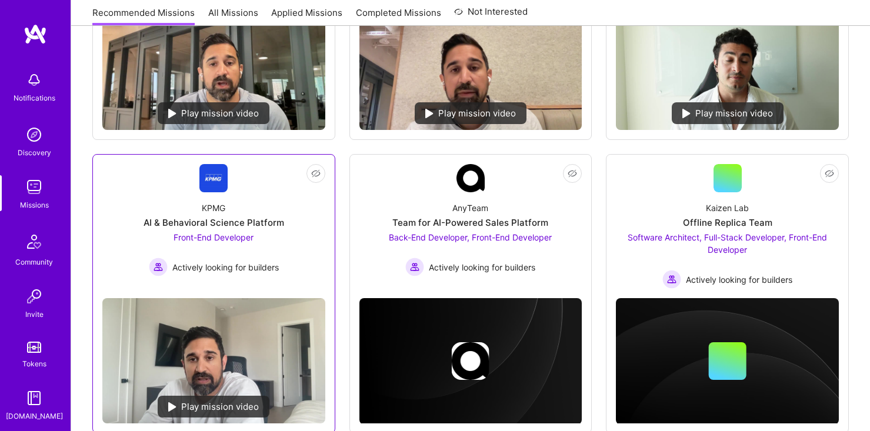
click at [242, 195] on div "KPMG AI & Behavioral Science Platform Front-End Developer Actively looking for …" at bounding box center [213, 234] width 223 height 84
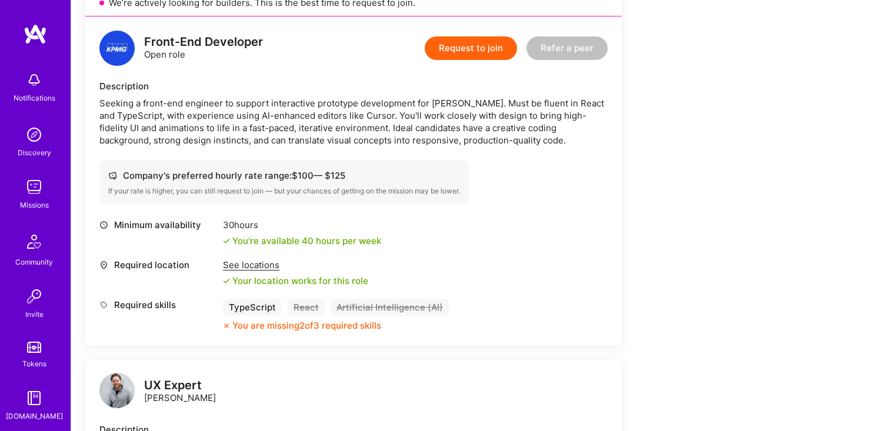
scroll to position [353, 0]
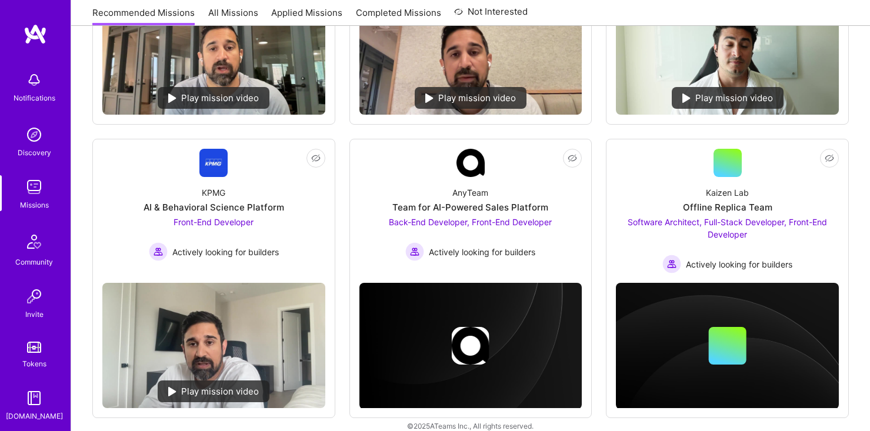
scroll to position [338, 0]
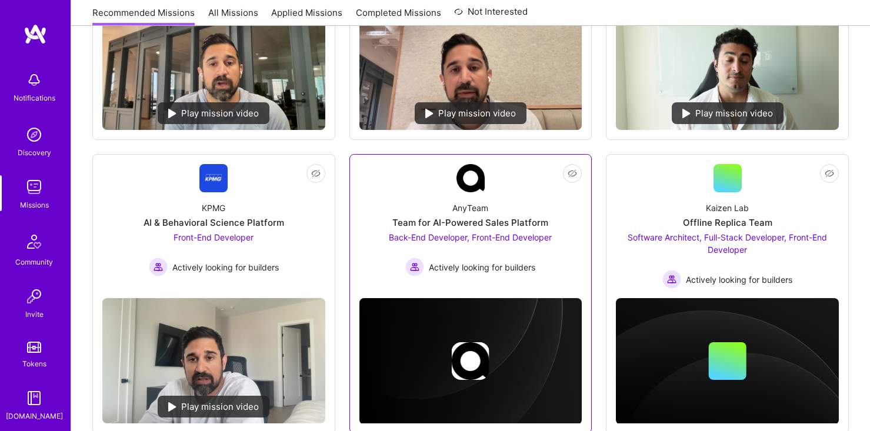
click at [471, 217] on div "Team for AI-Powered Sales Platform" at bounding box center [471, 223] width 156 height 12
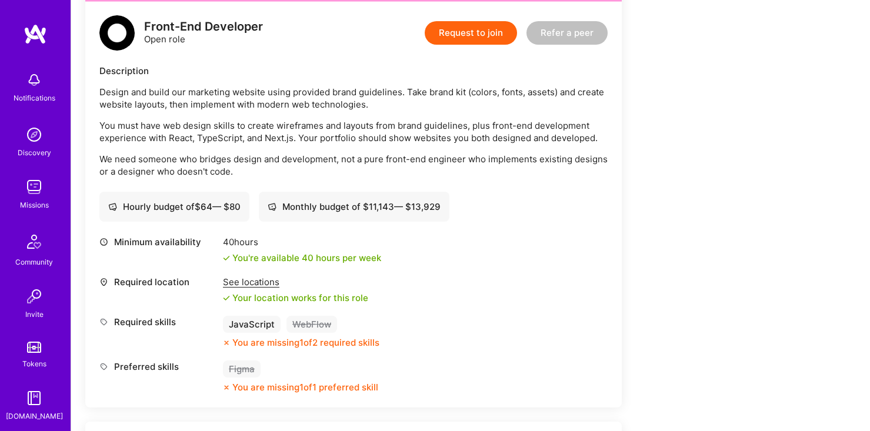
scroll to position [271, 0]
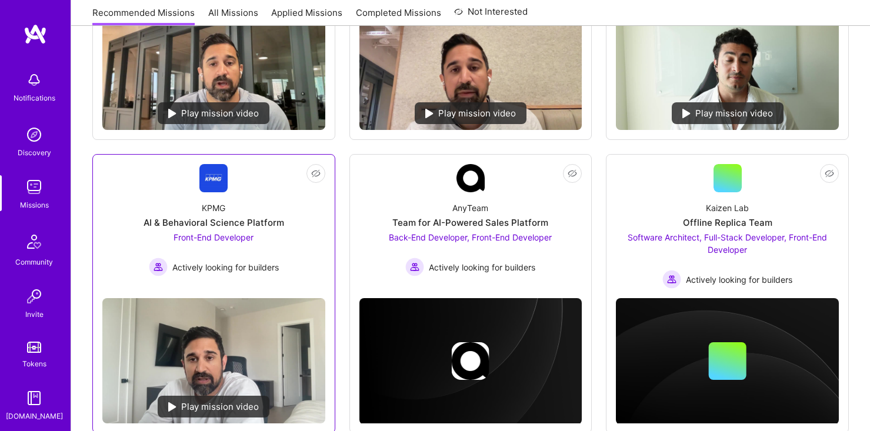
scroll to position [368, 0]
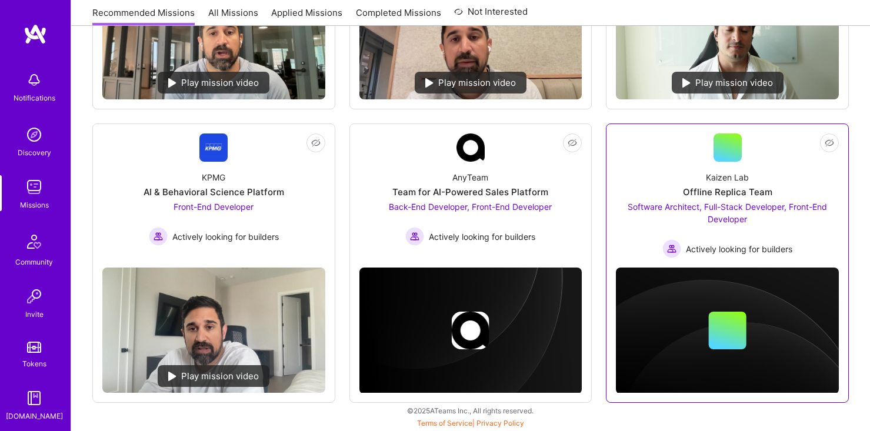
click at [706, 163] on div "Kaizen Lab Offline Replica Team Software Architect, Full-Stack Developer, Front…" at bounding box center [727, 210] width 223 height 97
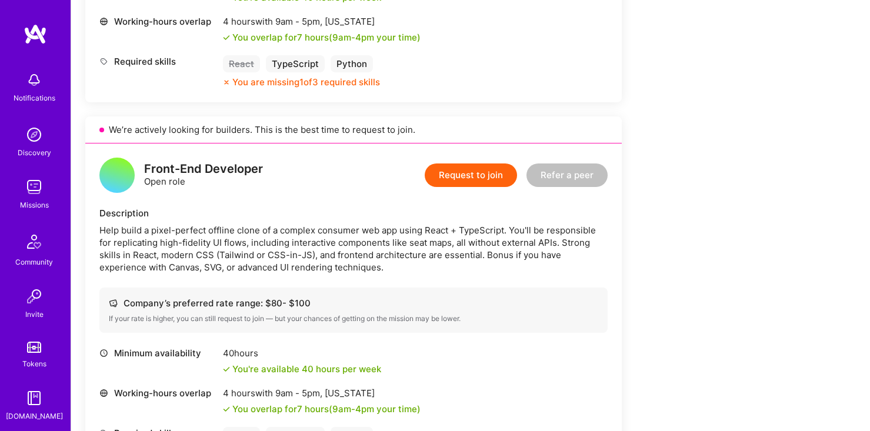
scroll to position [934, 0]
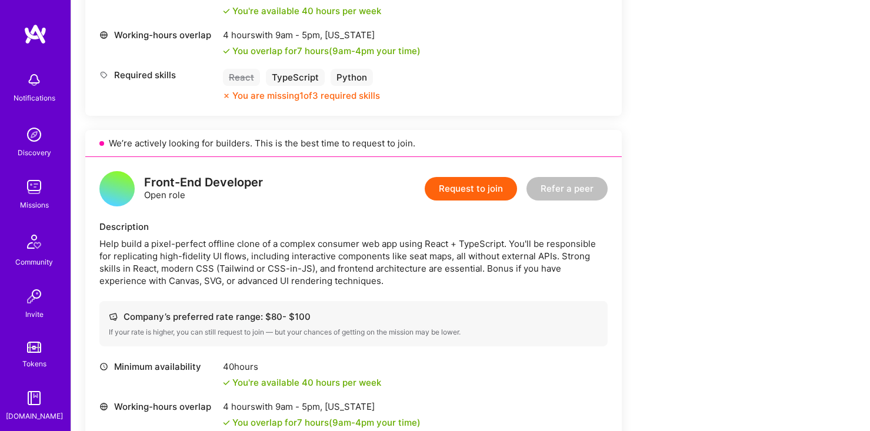
click at [41, 184] on img at bounding box center [34, 187] width 24 height 24
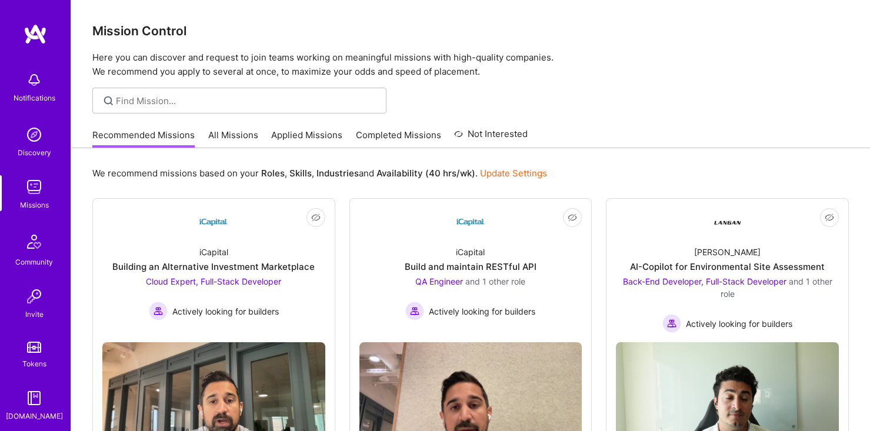
click at [234, 137] on link "All Missions" at bounding box center [233, 138] width 50 height 19
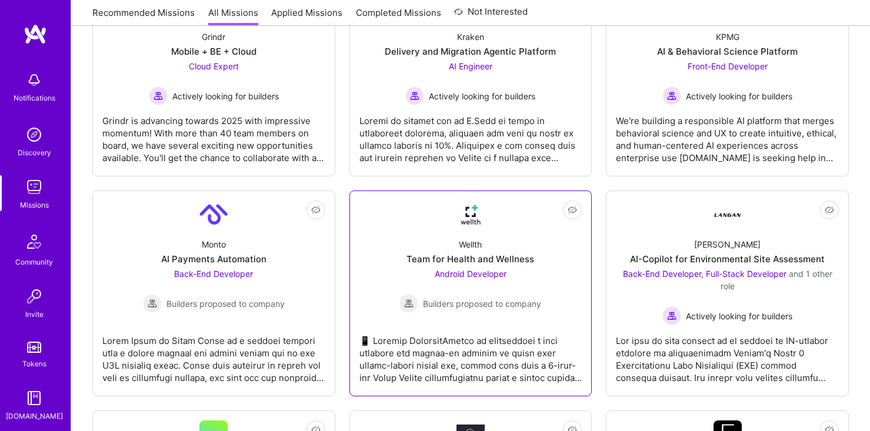
scroll to position [3266, 0]
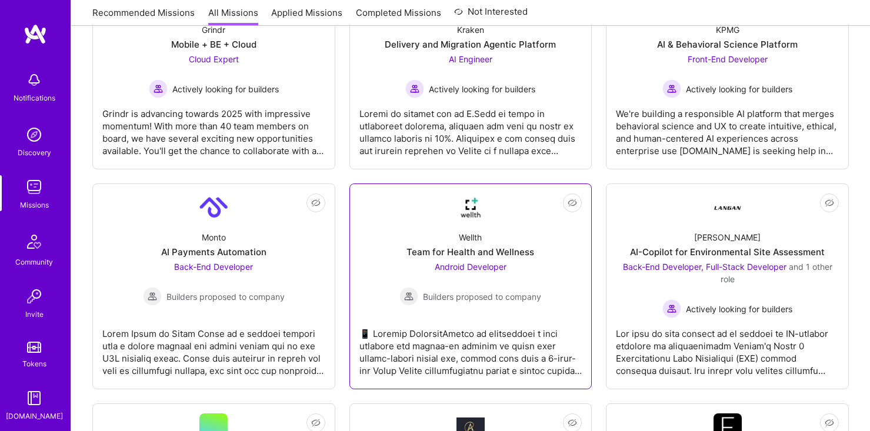
click at [450, 222] on div "Wellth Team for Health and Wellness Android Developer Builders proposed to comp…" at bounding box center [471, 264] width 223 height 84
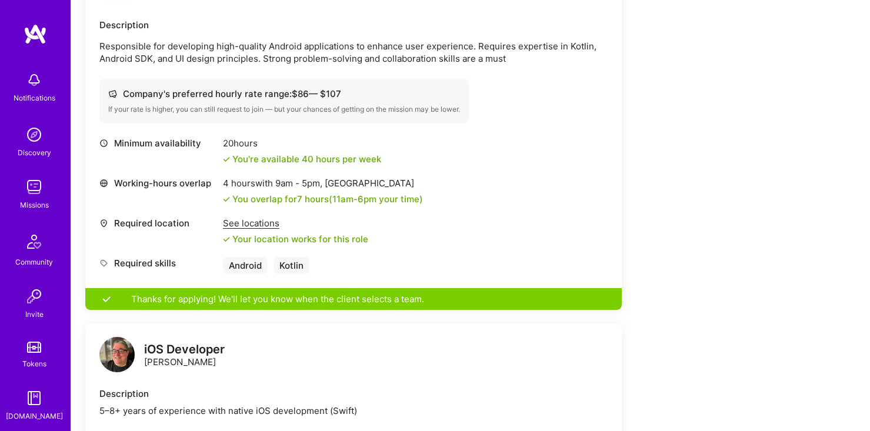
scroll to position [55, 0]
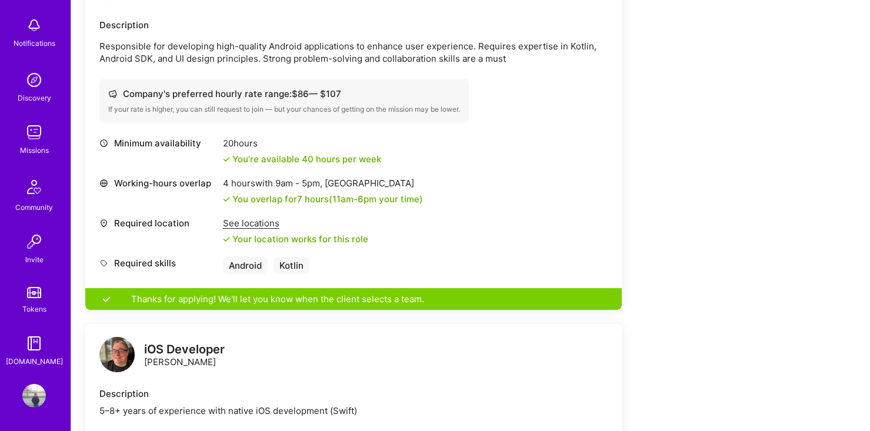
click at [38, 397] on img at bounding box center [34, 396] width 24 height 24
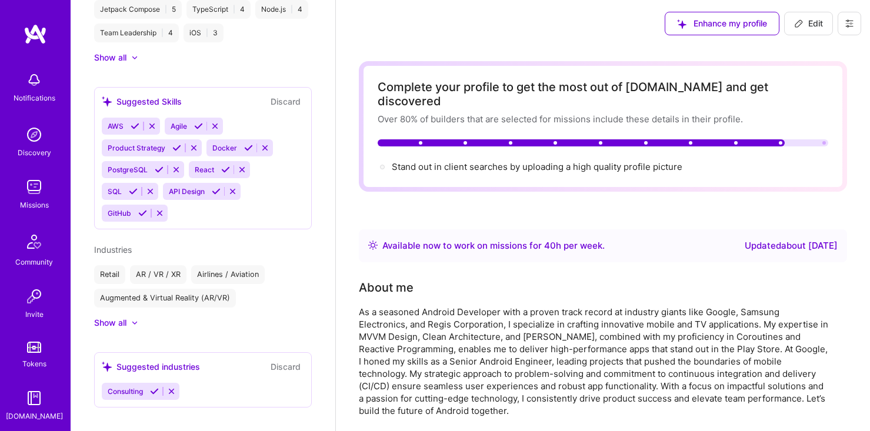
click at [845, 20] on icon at bounding box center [849, 23] width 9 height 9
click at [820, 115] on button "Log Out" at bounding box center [817, 110] width 88 height 30
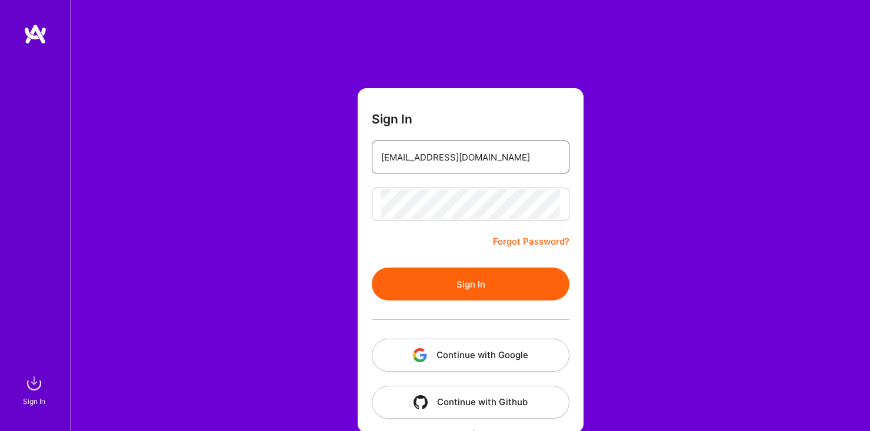
click at [453, 165] on input "[EMAIL_ADDRESS][DOMAIN_NAME]" at bounding box center [470, 157] width 179 height 30
click at [453, 165] on input "meetatvikram@gmail.com" at bounding box center [470, 157] width 179 height 30
type input "h"
type input "connectpolusani@gmail.com"
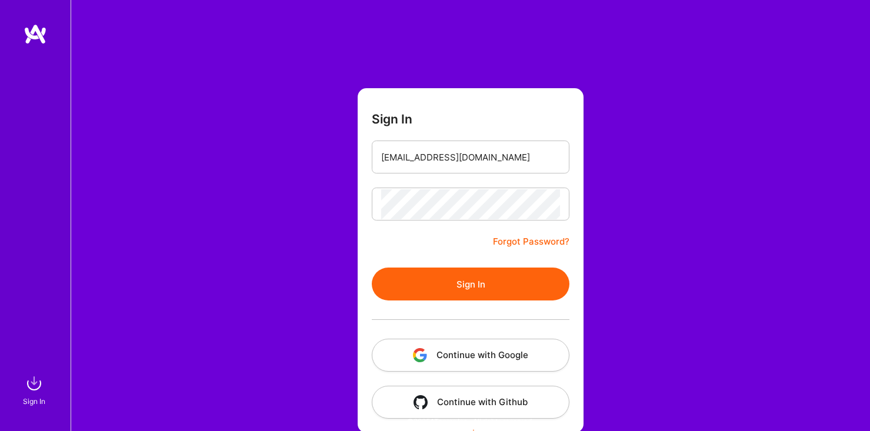
click at [461, 285] on button "Sign In" at bounding box center [471, 284] width 198 height 33
